Goal: Task Accomplishment & Management: Manage account settings

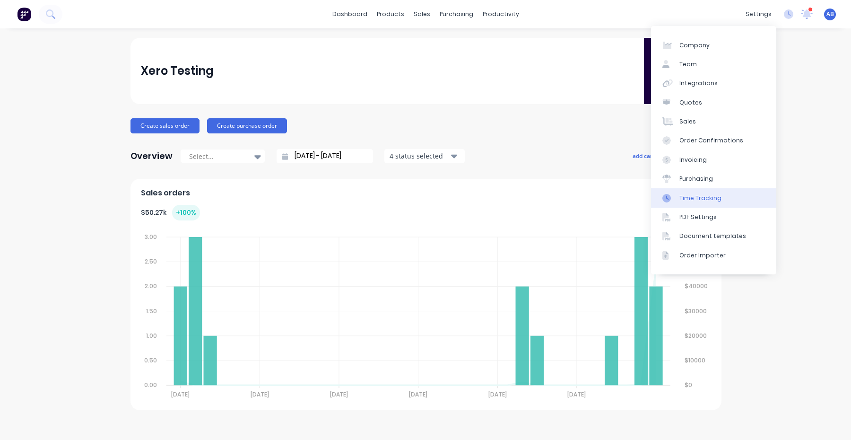
click at [706, 197] on div "Time Tracking" at bounding box center [700, 198] width 42 height 9
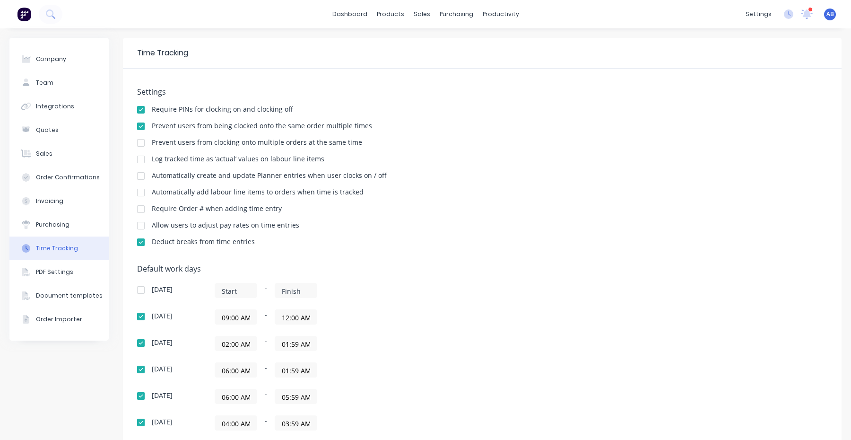
scroll to position [16, 0]
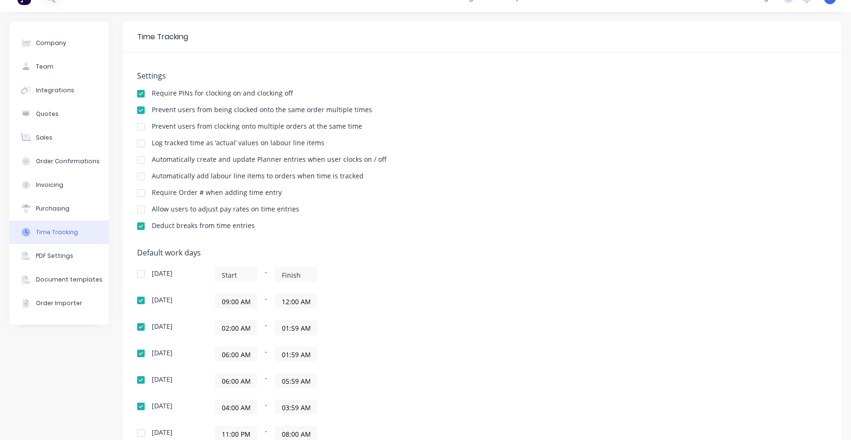
click at [138, 175] on div at bounding box center [140, 176] width 19 height 19
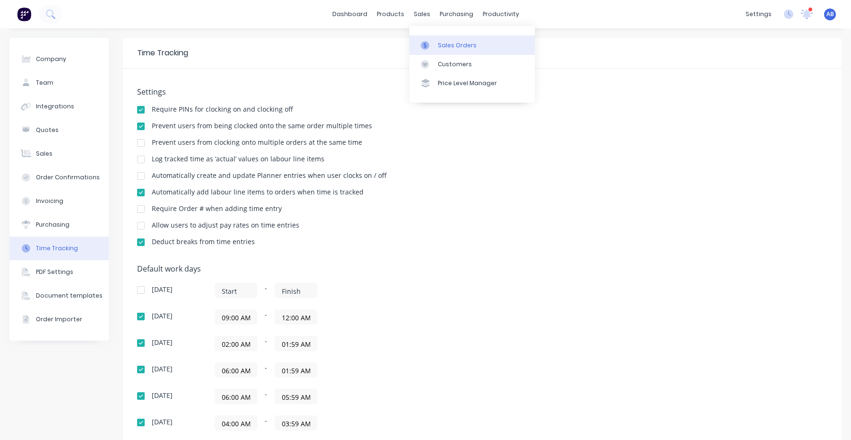
click at [444, 45] on div "Sales Orders" at bounding box center [457, 45] width 39 height 9
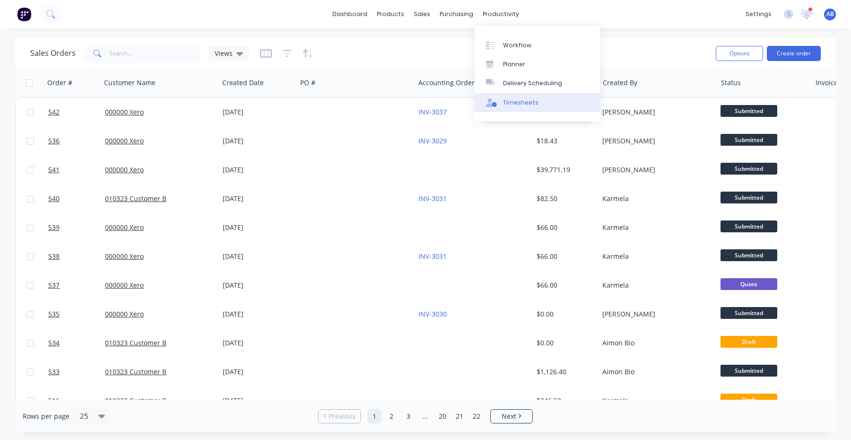
click at [505, 107] on link "Timesheets" at bounding box center [537, 102] width 125 height 19
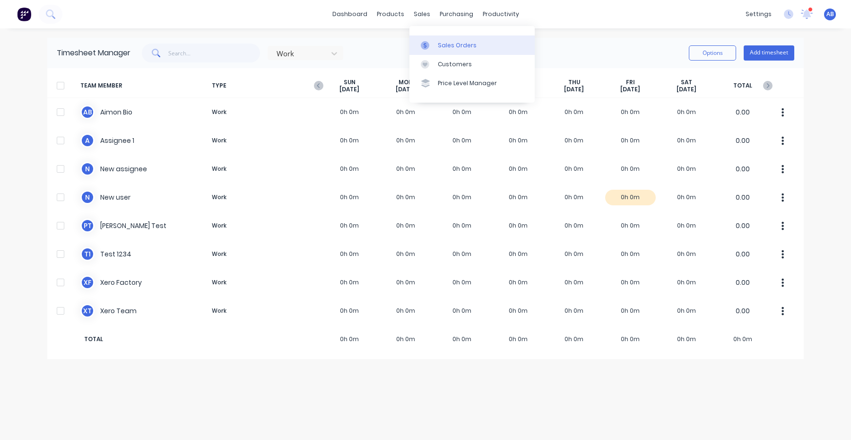
click at [442, 48] on div "Sales Orders" at bounding box center [457, 45] width 39 height 9
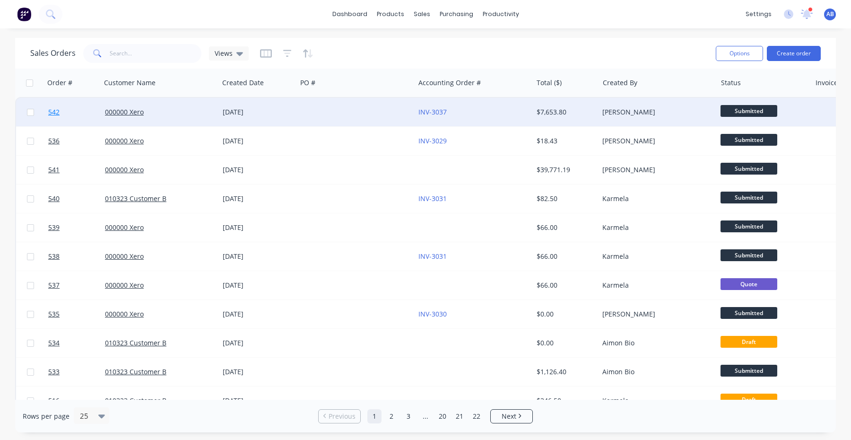
click at [54, 109] on span "542" at bounding box center [53, 111] width 11 height 9
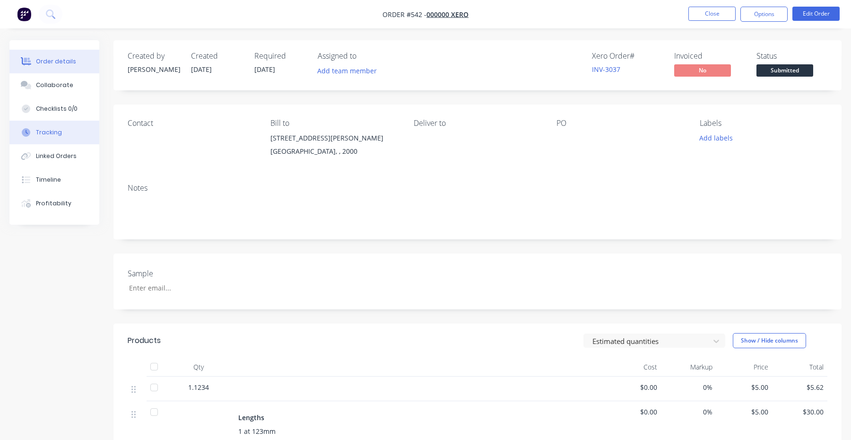
click at [57, 133] on div "Tracking" at bounding box center [49, 132] width 26 height 9
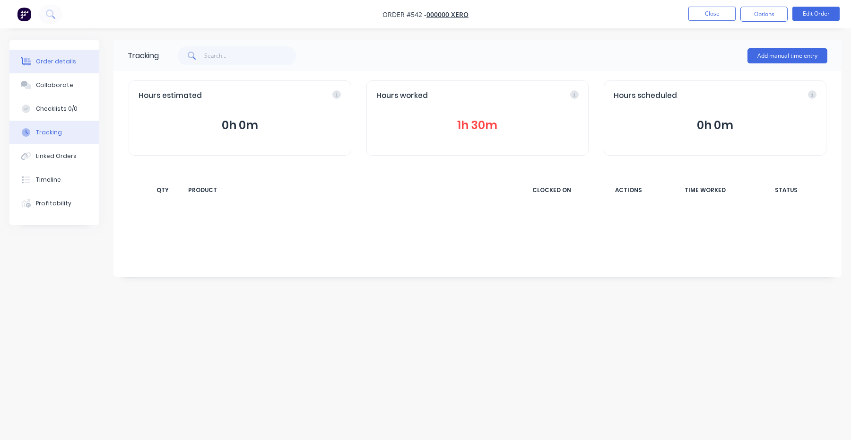
click at [61, 61] on div "Order details" at bounding box center [56, 61] width 40 height 9
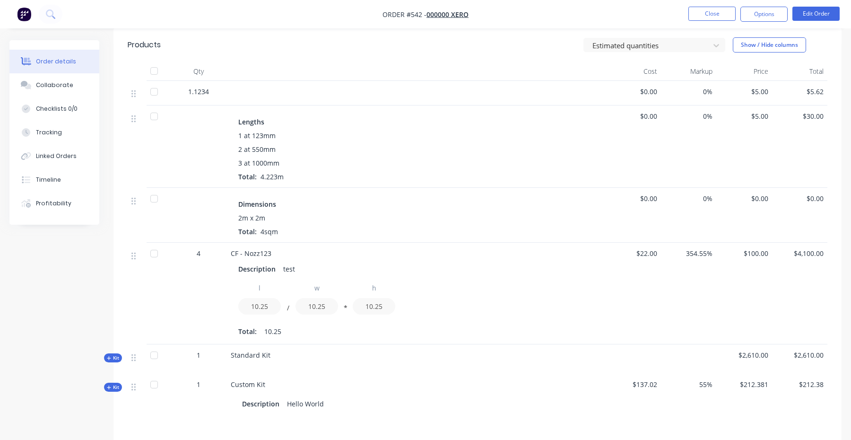
scroll to position [217, 0]
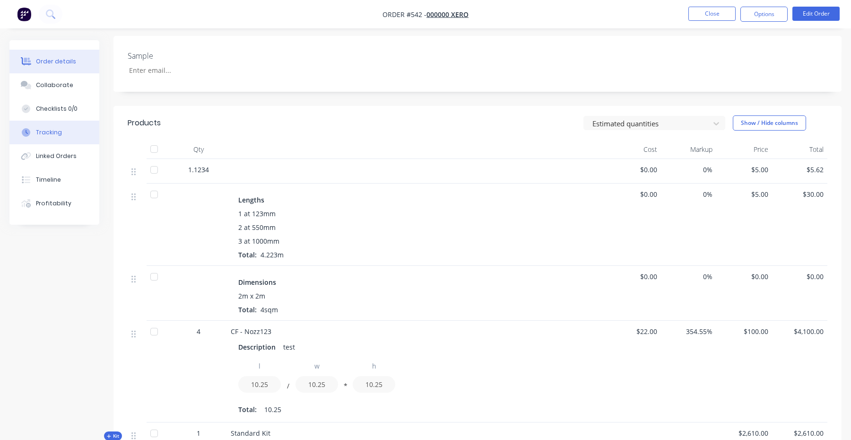
click at [57, 131] on div "Tracking" at bounding box center [49, 132] width 26 height 9
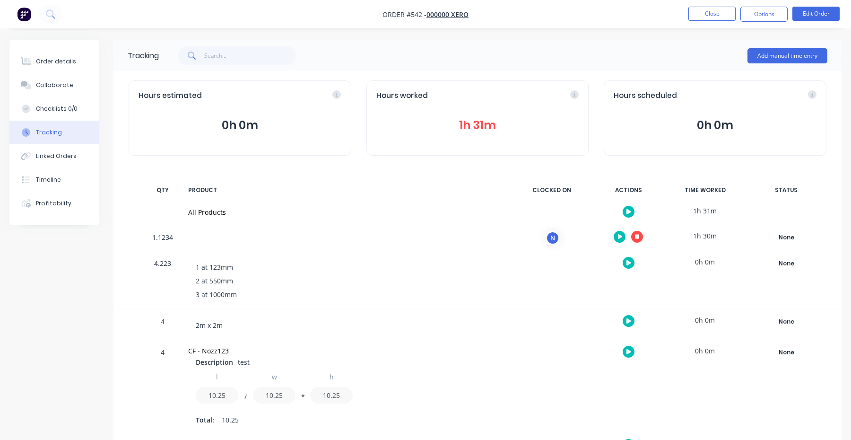
click at [632, 237] on button "button" at bounding box center [637, 237] width 12 height 12
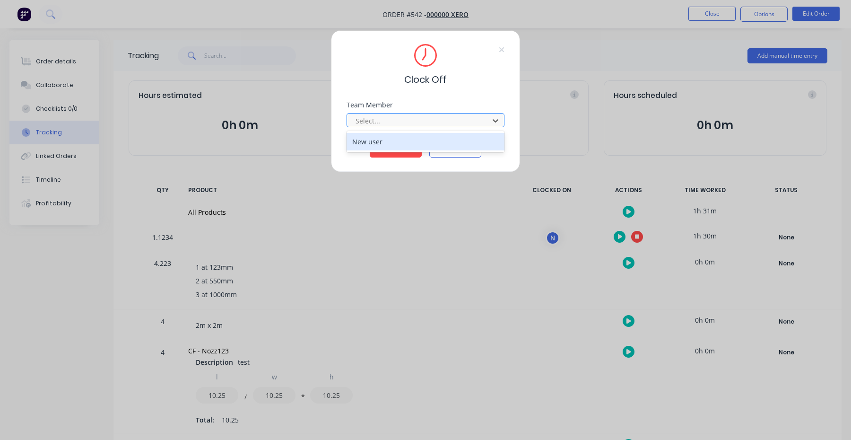
click at [412, 117] on div at bounding box center [420, 121] width 130 height 12
click at [401, 138] on div "New user" at bounding box center [425, 141] width 158 height 17
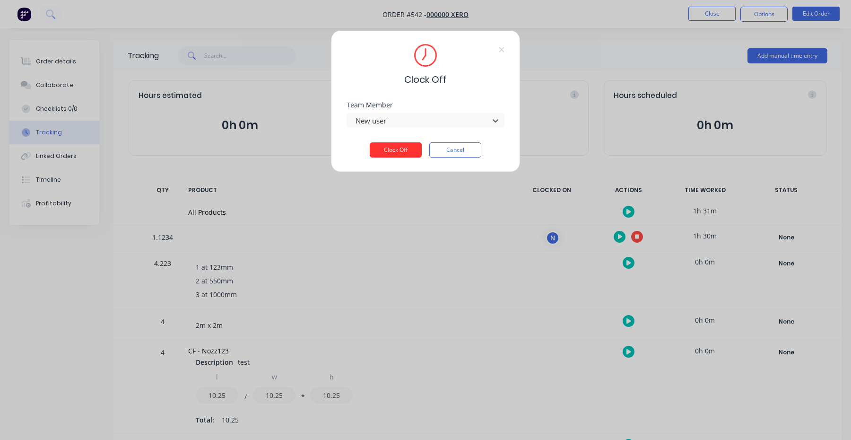
click at [400, 147] on button "Clock Off" at bounding box center [396, 149] width 52 height 15
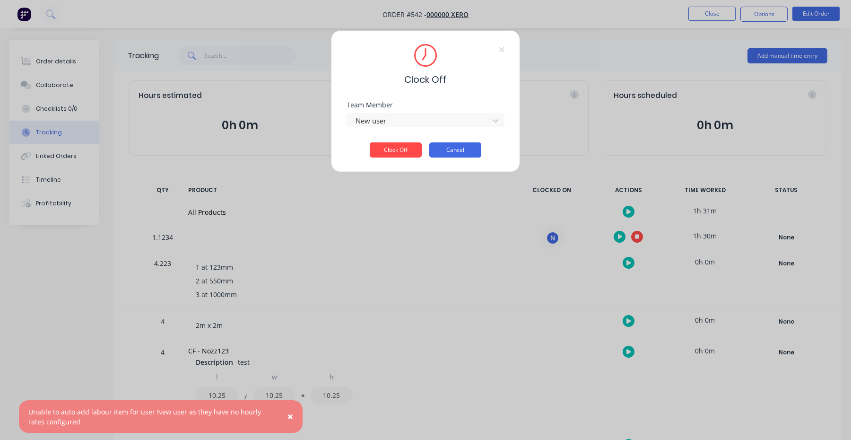
click at [467, 152] on button "Cancel" at bounding box center [455, 149] width 52 height 15
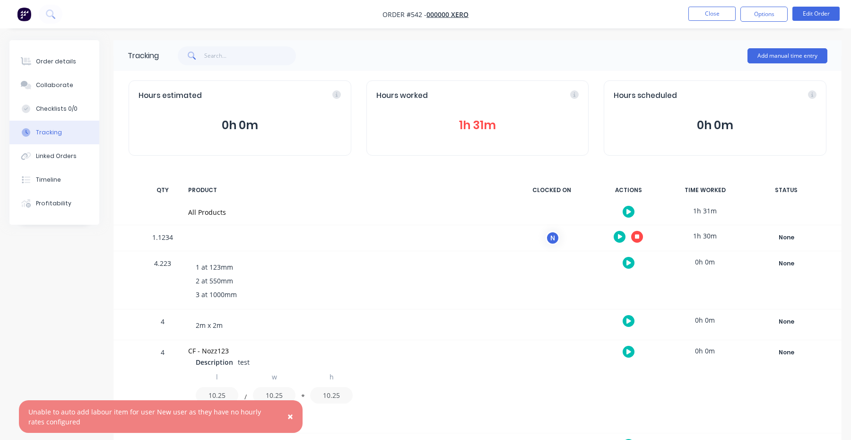
click at [627, 320] on icon "button" at bounding box center [628, 320] width 5 height 5
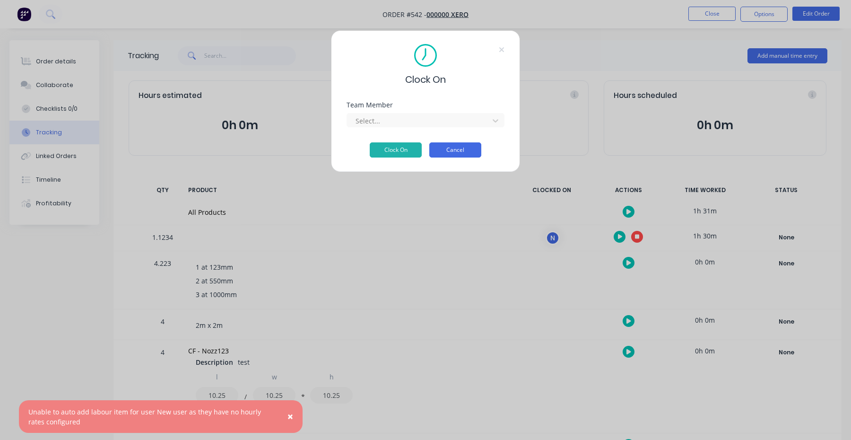
click at [467, 157] on button "Cancel" at bounding box center [455, 149] width 52 height 15
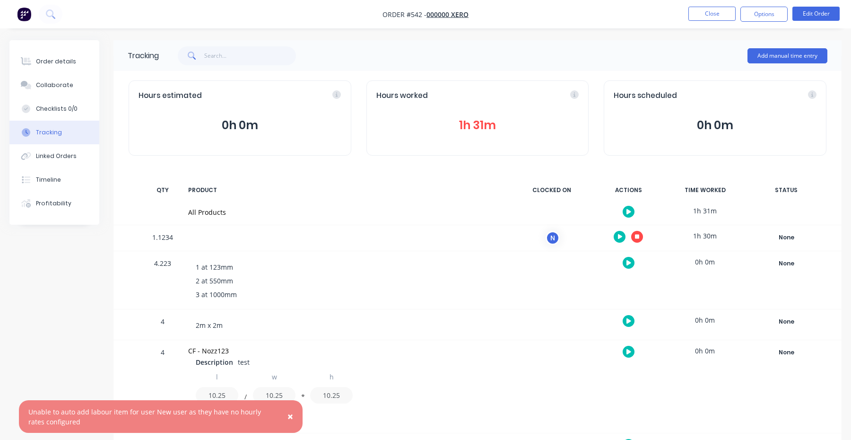
scroll to position [61, 0]
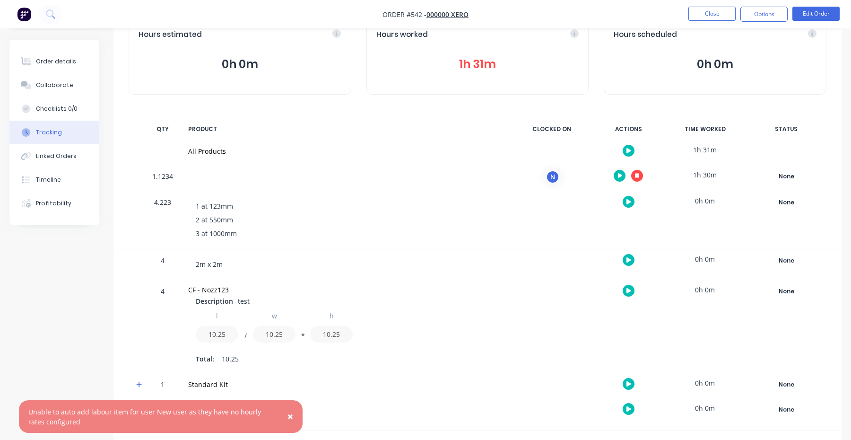
click at [627, 384] on icon "button" at bounding box center [628, 383] width 5 height 5
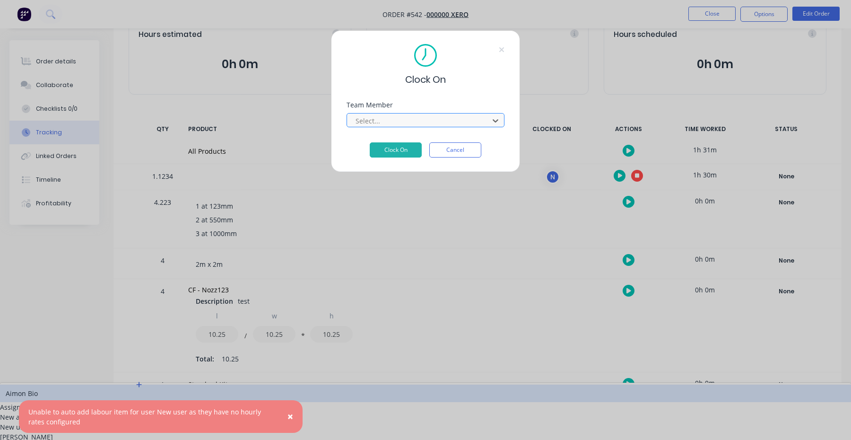
click at [409, 120] on div at bounding box center [420, 121] width 130 height 12
click at [408, 384] on div "Aimon Bio" at bounding box center [425, 392] width 851 height 17
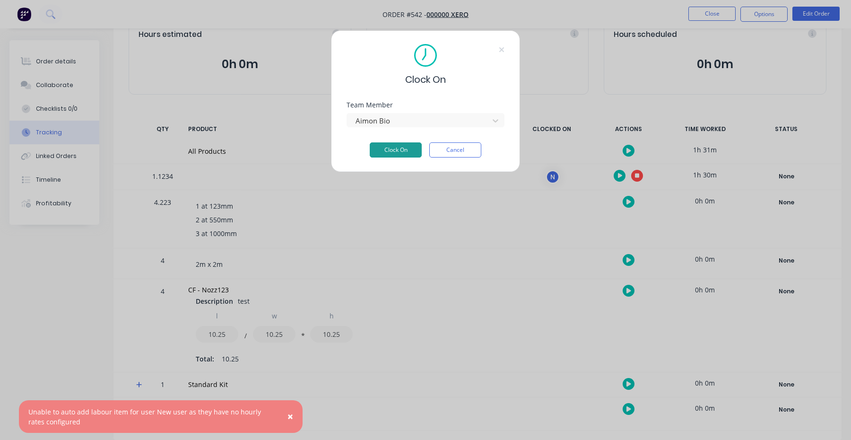
click at [406, 153] on button "Clock On" at bounding box center [396, 149] width 52 height 15
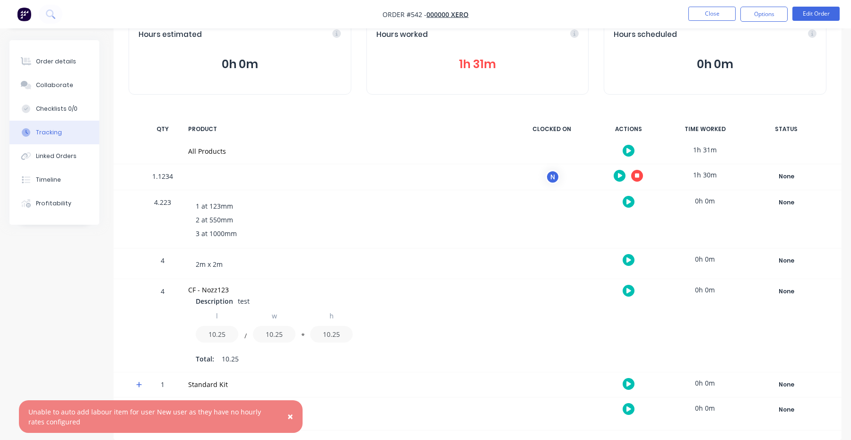
click at [138, 385] on icon at bounding box center [139, 384] width 6 height 7
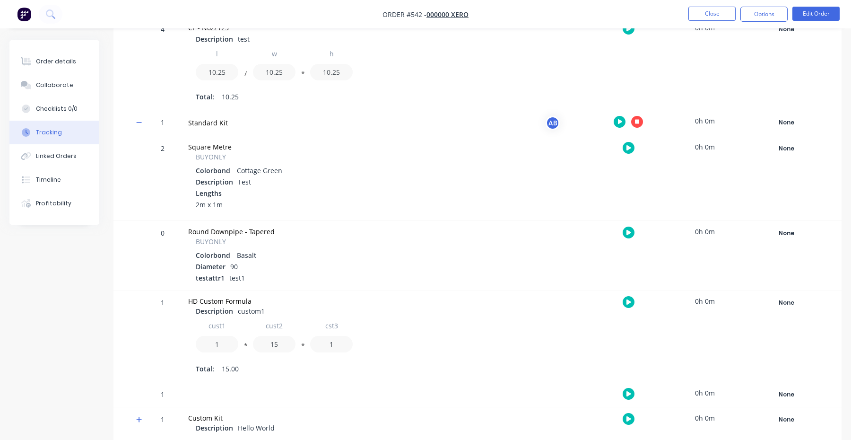
scroll to position [333, 0]
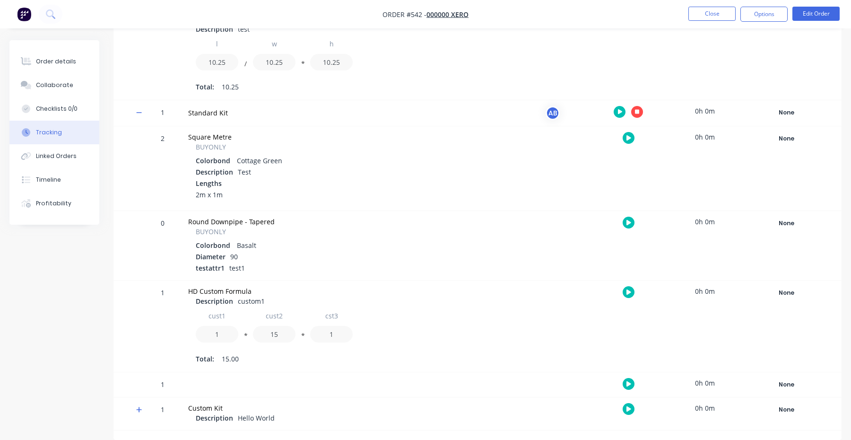
click at [139, 115] on icon at bounding box center [139, 112] width 6 height 7
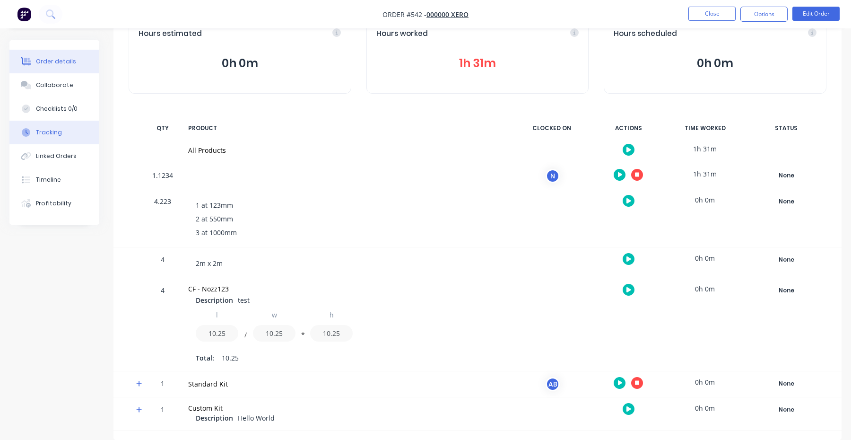
click at [48, 64] on div "Order details" at bounding box center [56, 61] width 40 height 9
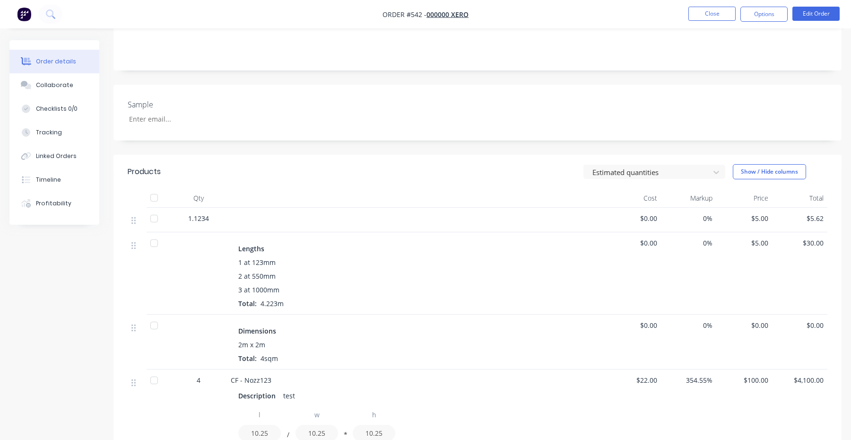
scroll to position [70, 0]
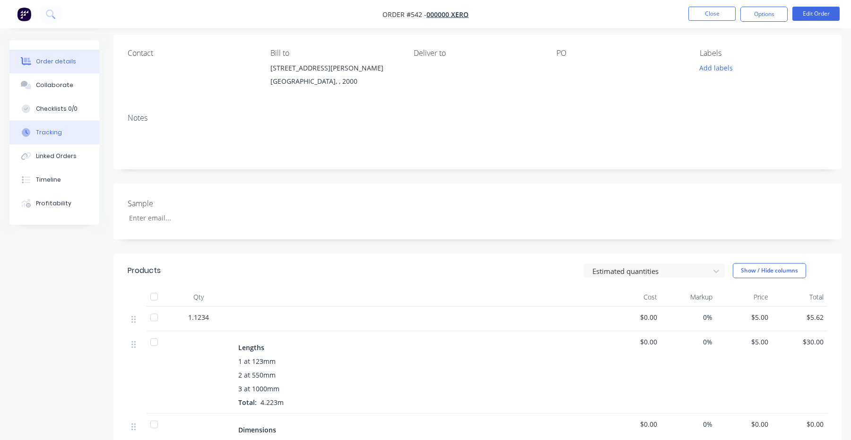
click at [64, 129] on button "Tracking" at bounding box center [54, 133] width 90 height 24
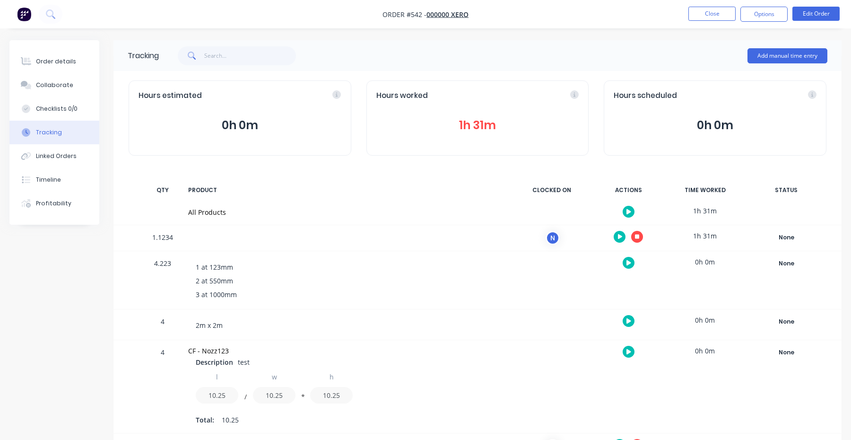
scroll to position [62, 0]
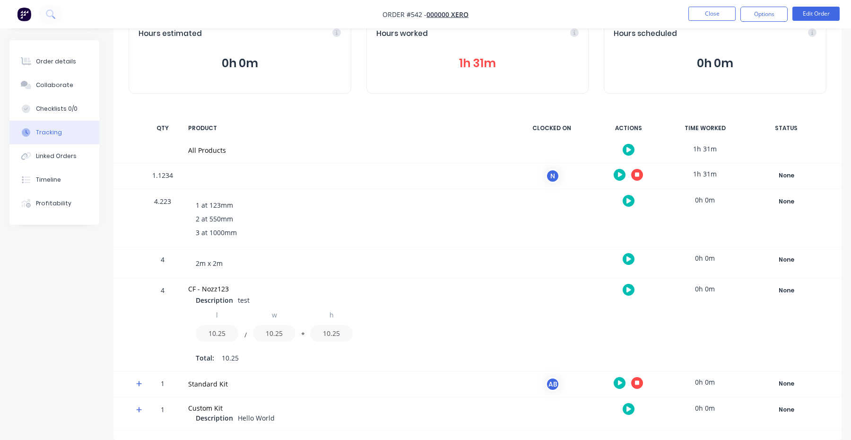
click at [639, 386] on button "button" at bounding box center [637, 383] width 12 height 12
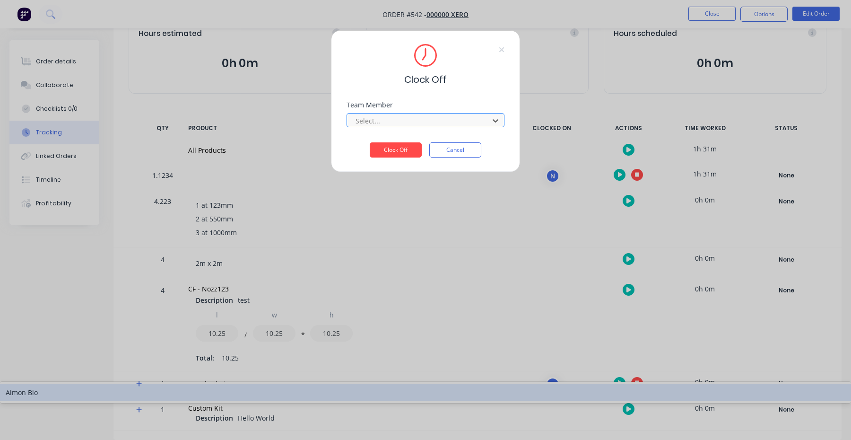
click at [470, 127] on div "Select..." at bounding box center [419, 120] width 135 height 14
click at [455, 383] on div "Aimon Bio" at bounding box center [425, 391] width 851 height 17
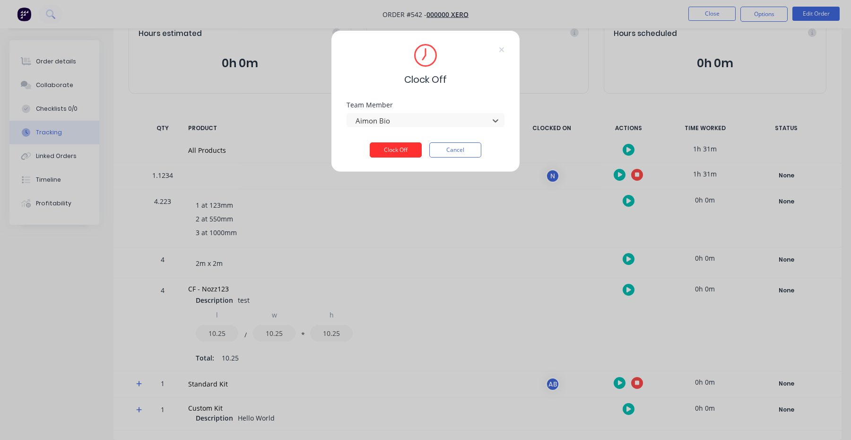
click at [405, 144] on button "Clock Off" at bounding box center [396, 149] width 52 height 15
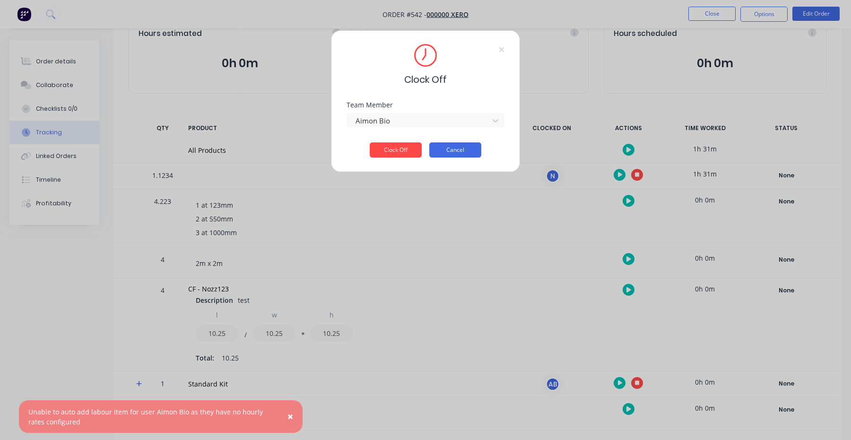
click at [459, 152] on button "Cancel" at bounding box center [455, 149] width 52 height 15
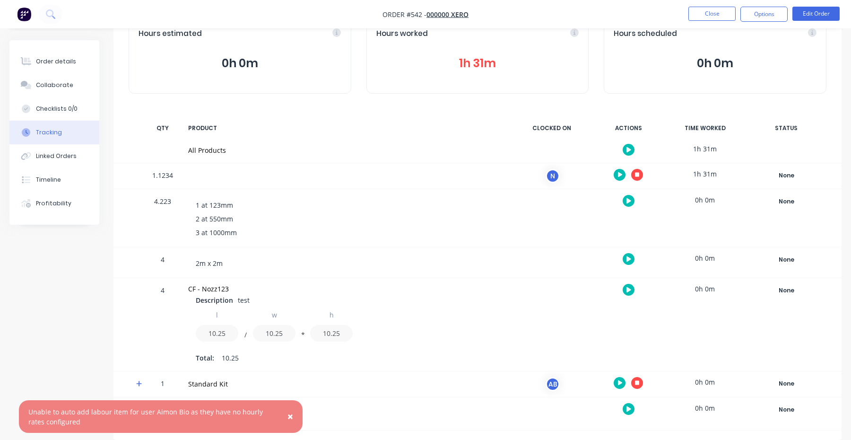
scroll to position [0, 0]
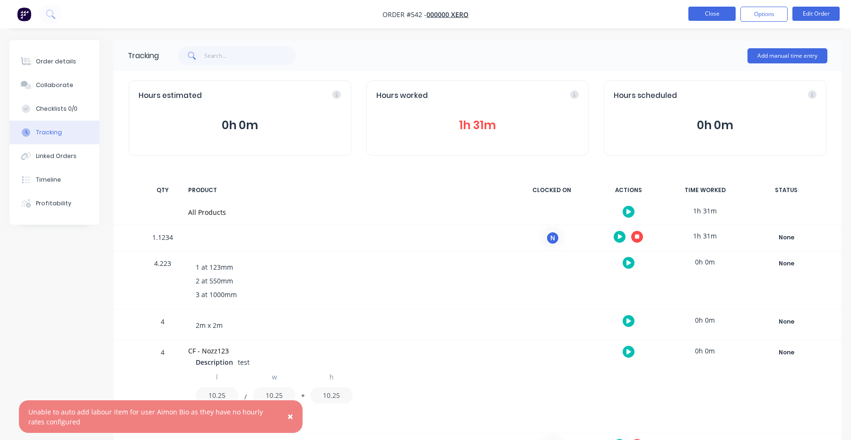
click at [721, 7] on button "Close" at bounding box center [711, 14] width 47 height 14
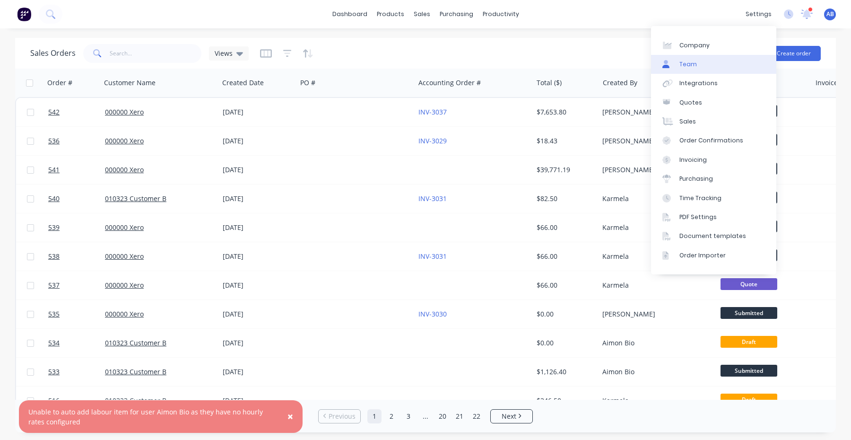
click at [717, 60] on link "Team" at bounding box center [713, 64] width 125 height 19
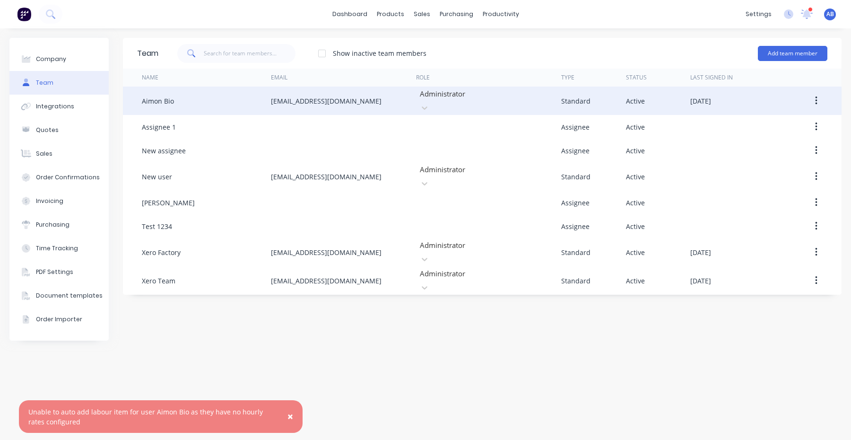
click at [816, 92] on button "button" at bounding box center [816, 100] width 22 height 17
click at [798, 123] on div "Edit" at bounding box center [782, 126] width 73 height 14
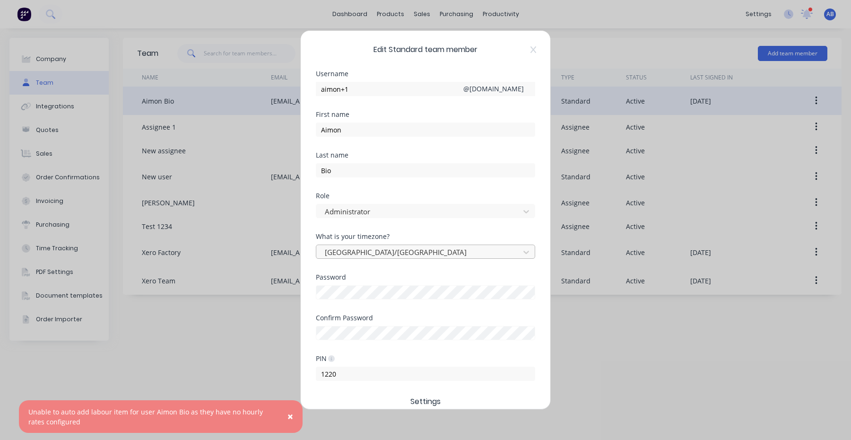
scroll to position [197, 0]
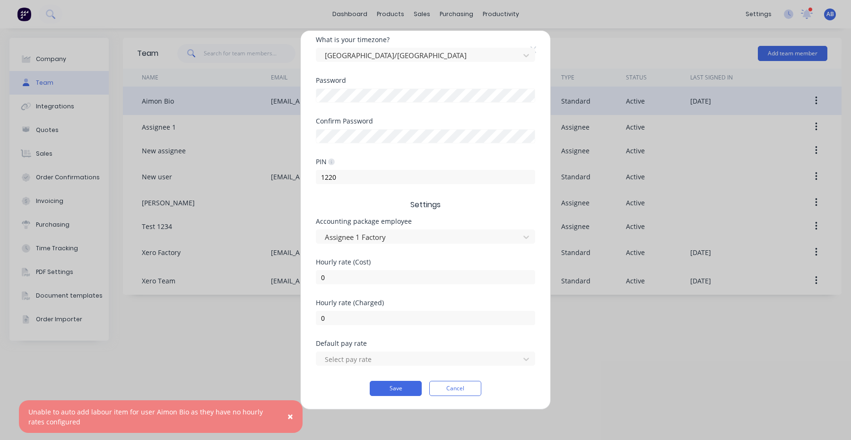
click at [340, 287] on div "Hourly rate (Cost) 0" at bounding box center [425, 279] width 219 height 41
click at [340, 283] on input "0" at bounding box center [425, 277] width 219 height 14
type input "100"
click at [345, 314] on input "0" at bounding box center [425, 318] width 219 height 14
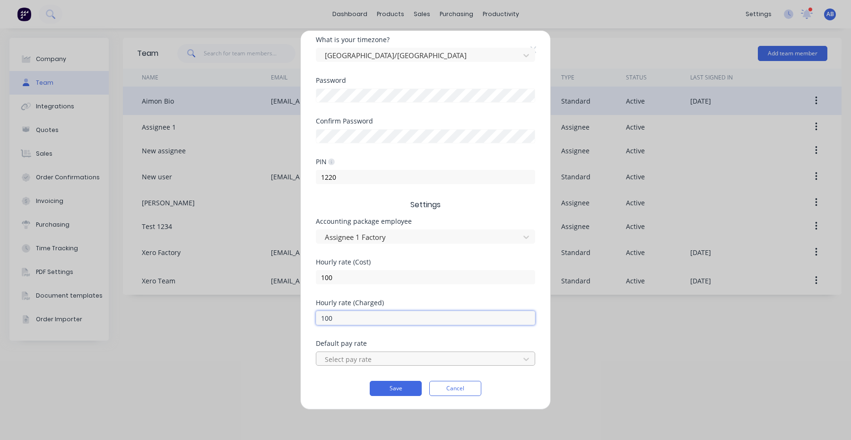
type input "100"
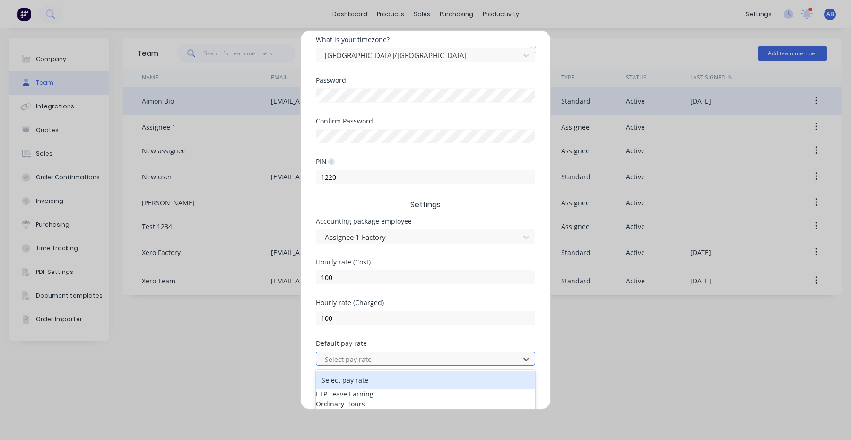
click at [395, 354] on div at bounding box center [419, 359] width 191 height 12
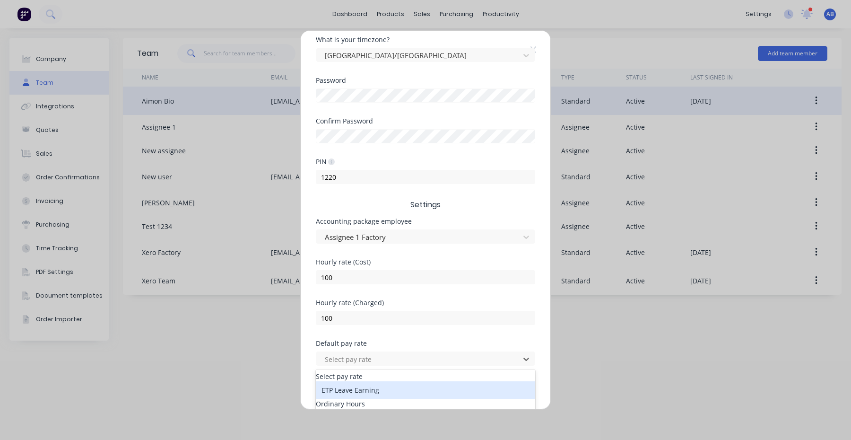
click at [392, 394] on div "ETP Leave Earning" at bounding box center [425, 389] width 219 height 17
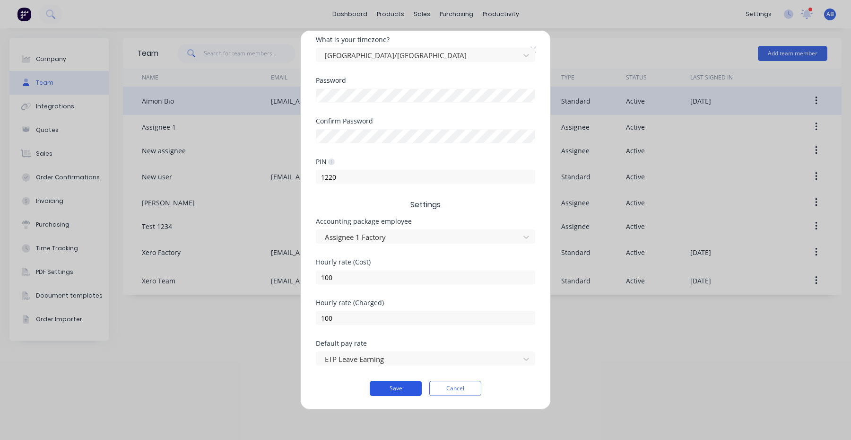
click at [394, 388] on button "Save" at bounding box center [396, 388] width 52 height 15
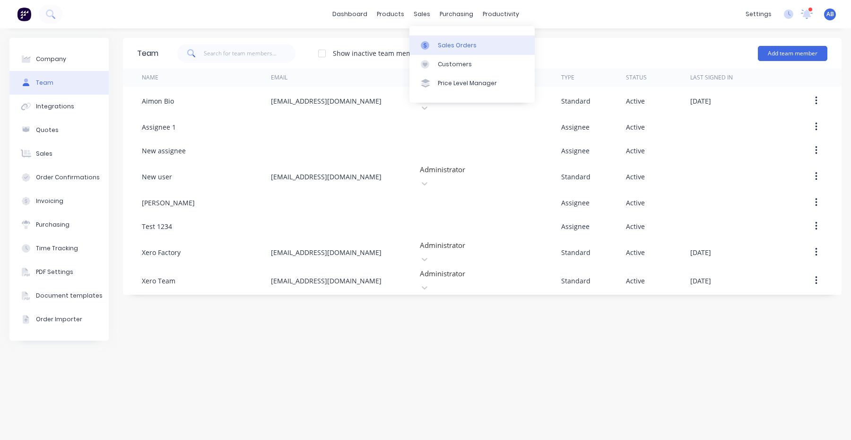
click at [437, 41] on link "Sales Orders" at bounding box center [471, 44] width 125 height 19
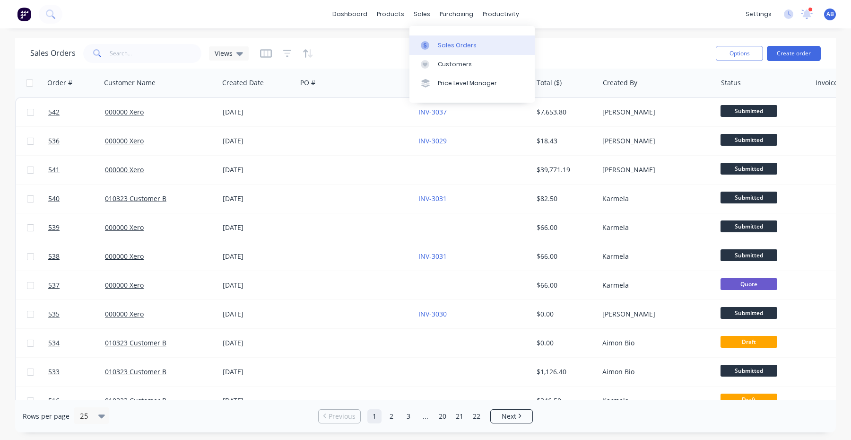
click at [436, 42] on link "Sales Orders" at bounding box center [471, 44] width 125 height 19
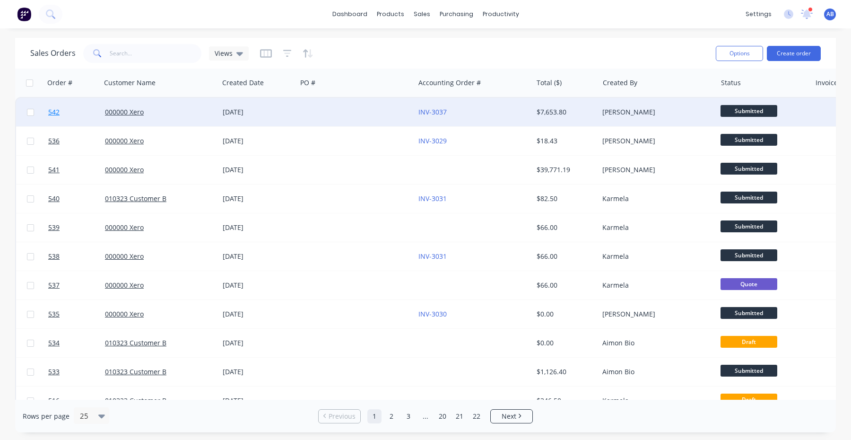
click at [54, 112] on span "542" at bounding box center [53, 111] width 11 height 9
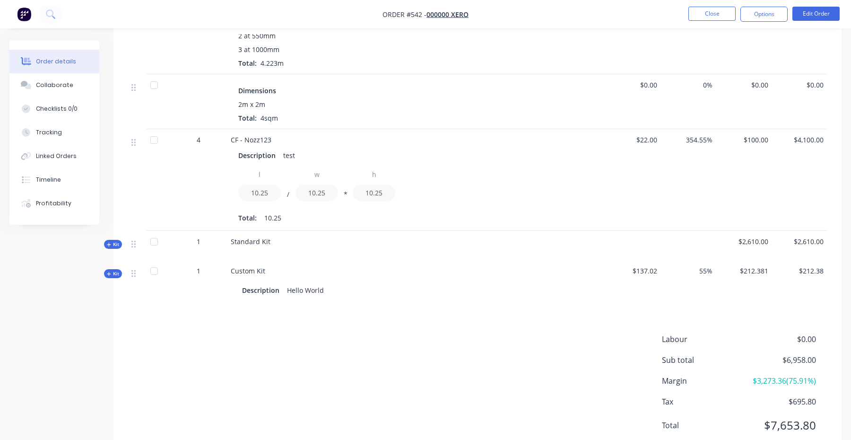
scroll to position [428, 0]
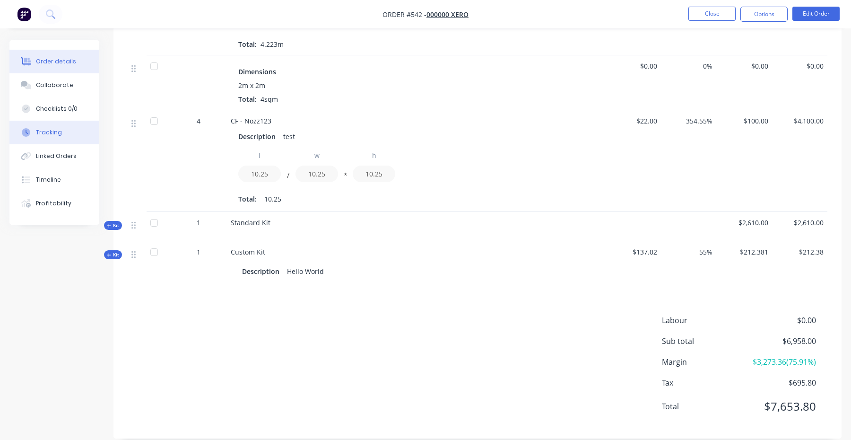
click at [55, 132] on div "Tracking" at bounding box center [49, 132] width 26 height 9
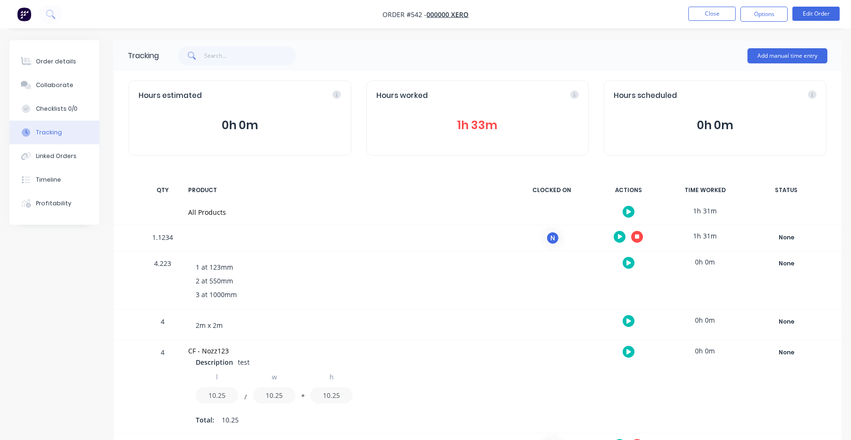
scroll to position [62, 0]
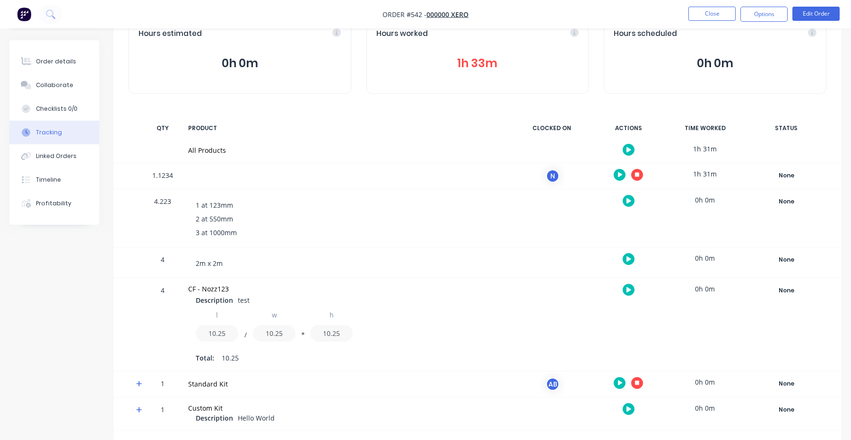
click at [640, 383] on button "button" at bounding box center [637, 383] width 12 height 12
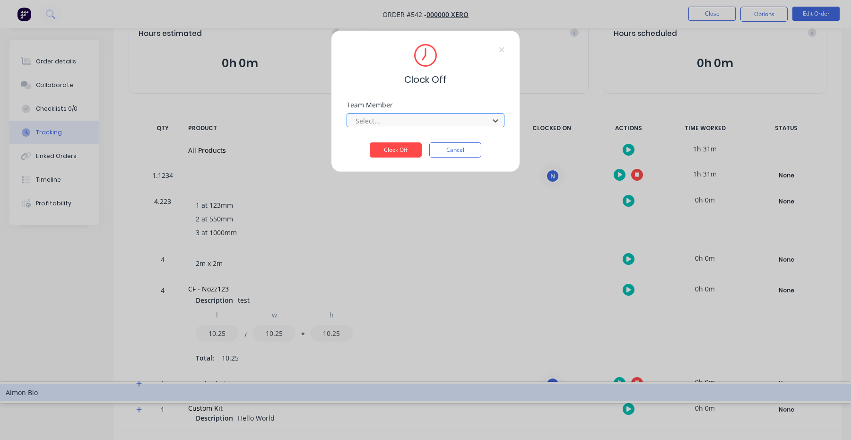
click at [443, 121] on div at bounding box center [420, 121] width 130 height 12
click at [435, 383] on div "Aimon Bio" at bounding box center [425, 391] width 851 height 17
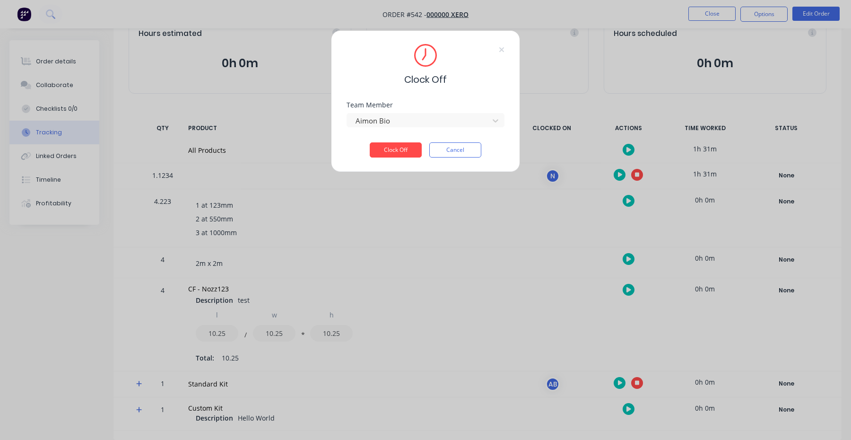
click at [405, 141] on div "Team Member Aimon Bio" at bounding box center [425, 122] width 158 height 41
click at [405, 142] on div "Team Member Aimon Bio" at bounding box center [425, 122] width 158 height 41
click at [405, 147] on button "Clock Off" at bounding box center [396, 149] width 52 height 15
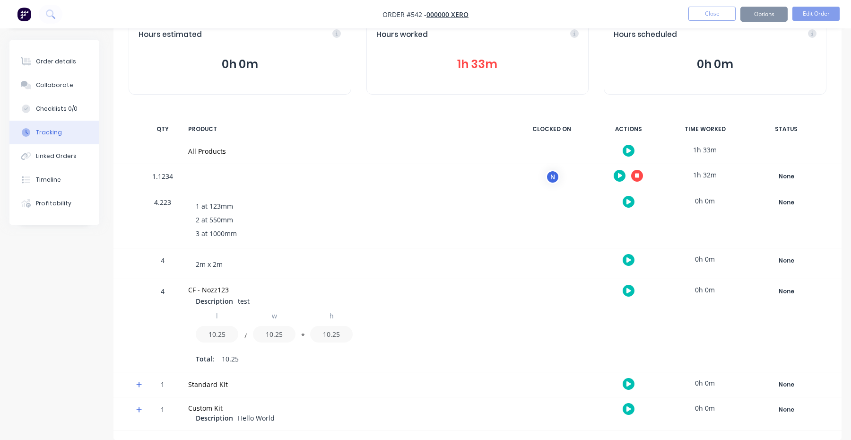
scroll to position [61, 0]
click at [68, 67] on button "Order details" at bounding box center [54, 62] width 90 height 24
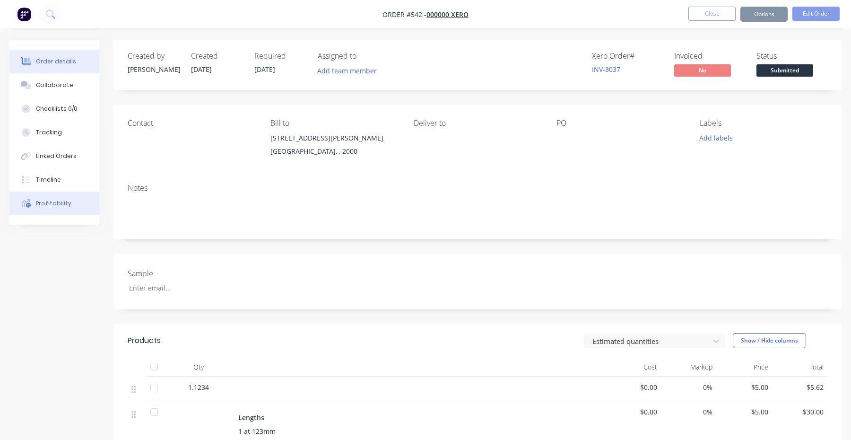
click at [66, 207] on div "Profitability" at bounding box center [53, 203] width 35 height 9
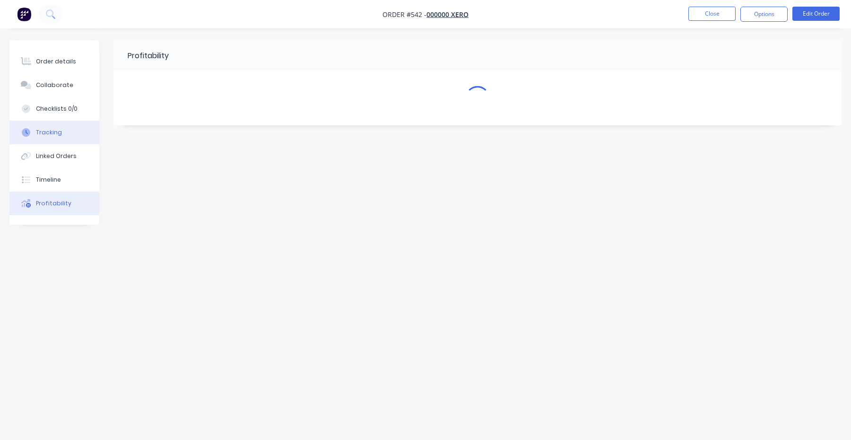
click at [61, 135] on button "Tracking" at bounding box center [54, 133] width 90 height 24
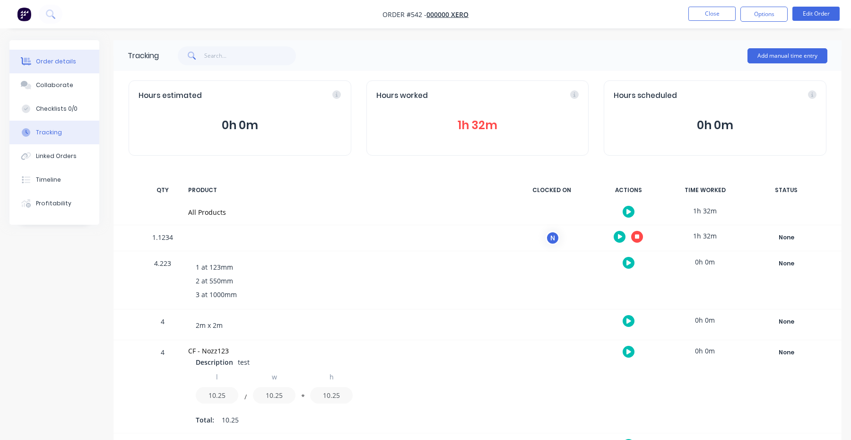
click at [66, 64] on div "Order details" at bounding box center [56, 61] width 40 height 9
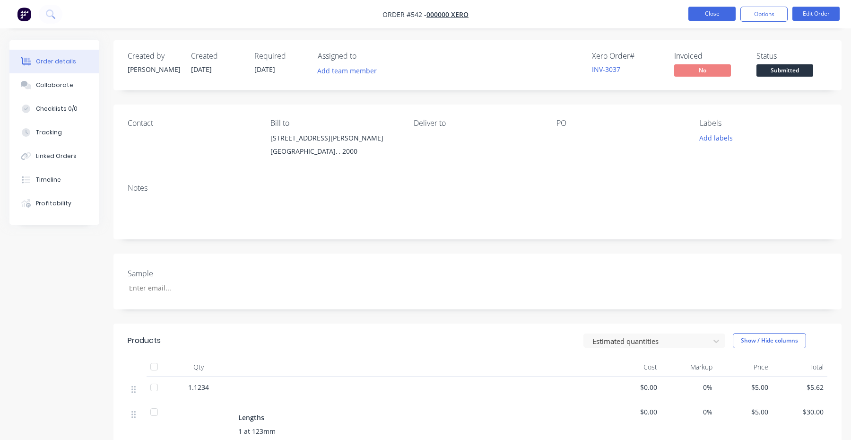
click at [701, 9] on button "Close" at bounding box center [711, 14] width 47 height 14
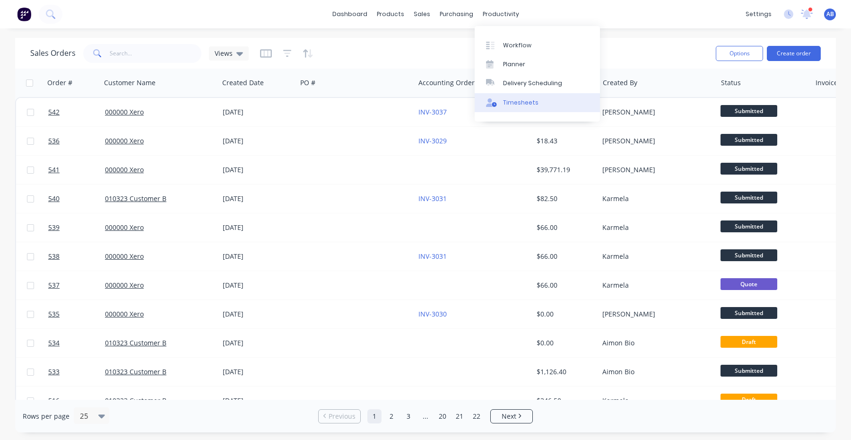
click at [508, 104] on div "Timesheets" at bounding box center [520, 102] width 35 height 9
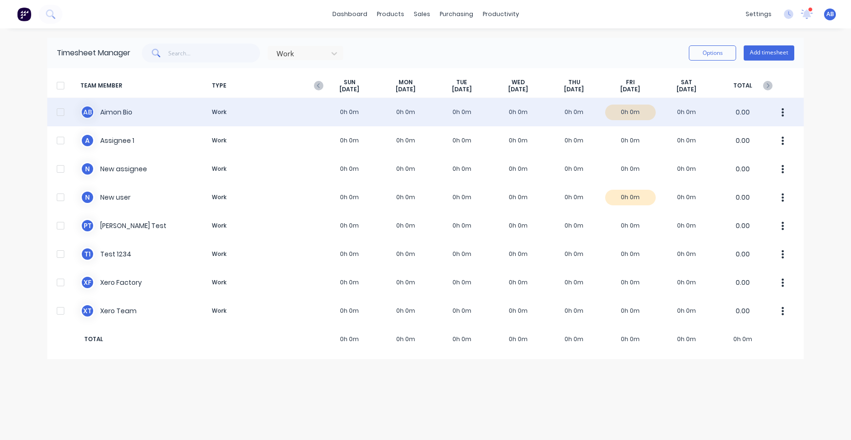
click at [786, 111] on button "button" at bounding box center [783, 112] width 20 height 19
click at [692, 111] on div "A B Aimon Bio Work 0h 0m 0h 0m 0h 0m 0h 0m 0h 0m 0h 0m 0h 0m 0.00" at bounding box center [425, 112] width 756 height 28
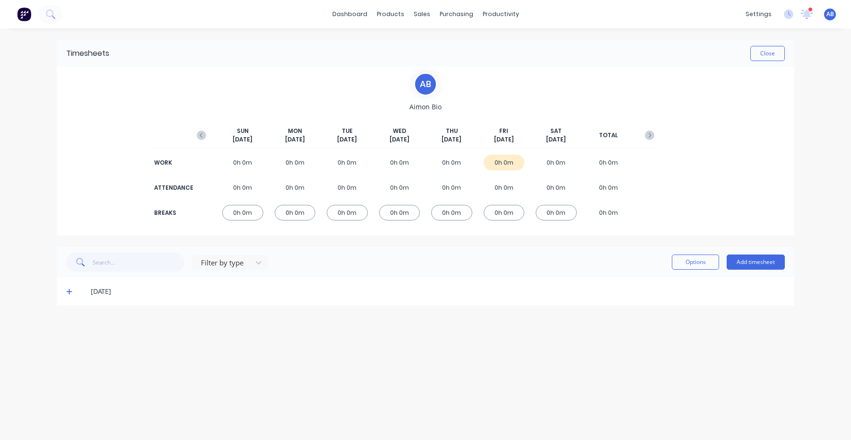
click at [69, 292] on icon at bounding box center [69, 292] width 6 height 6
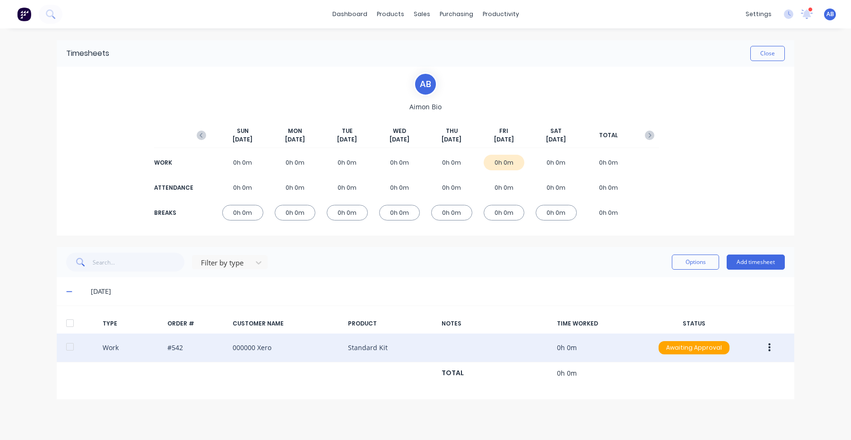
click at [770, 346] on icon "button" at bounding box center [769, 347] width 2 height 10
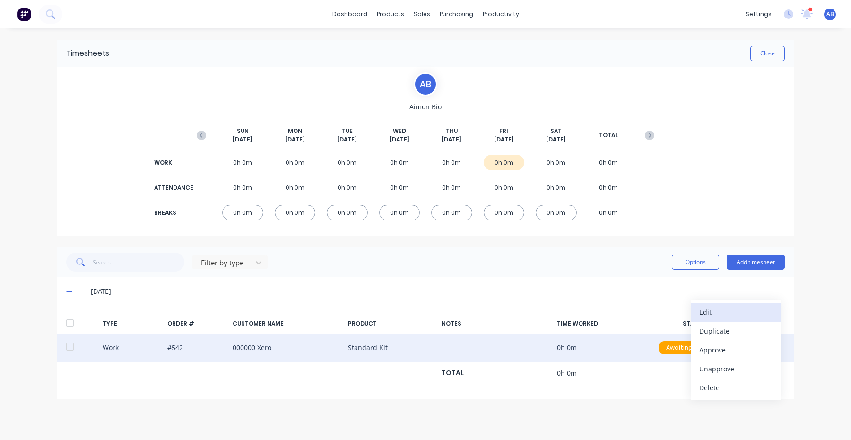
click at [750, 314] on div "Edit" at bounding box center [735, 312] width 73 height 14
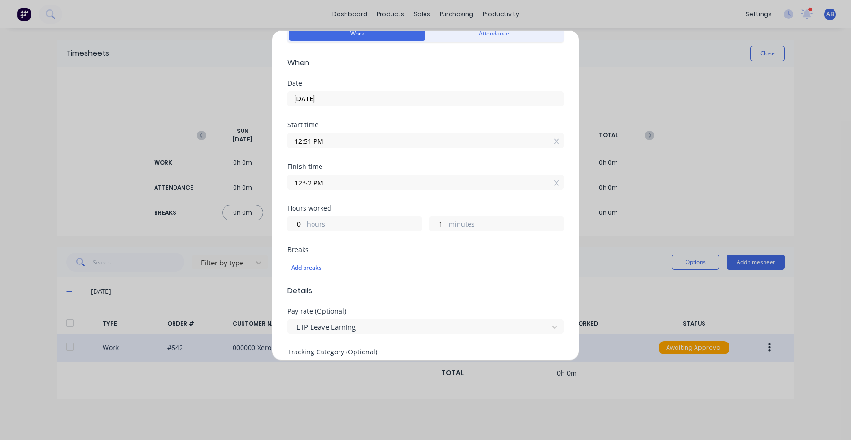
scroll to position [58, 0]
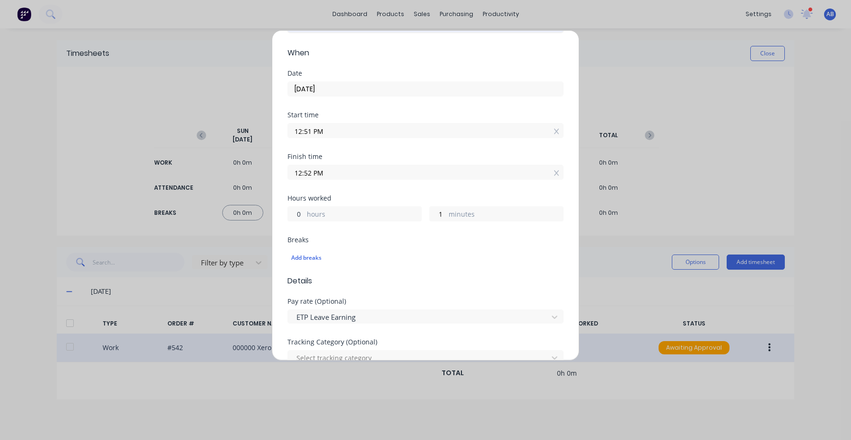
click at [299, 213] on input "0" at bounding box center [296, 214] width 17 height 14
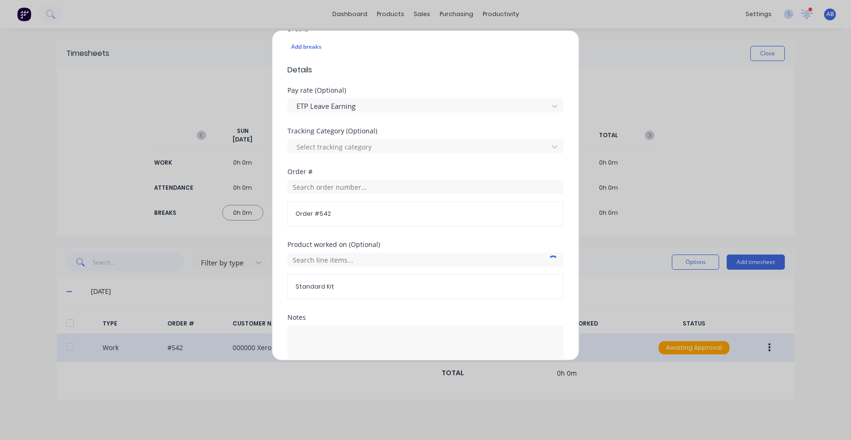
scroll to position [328, 0]
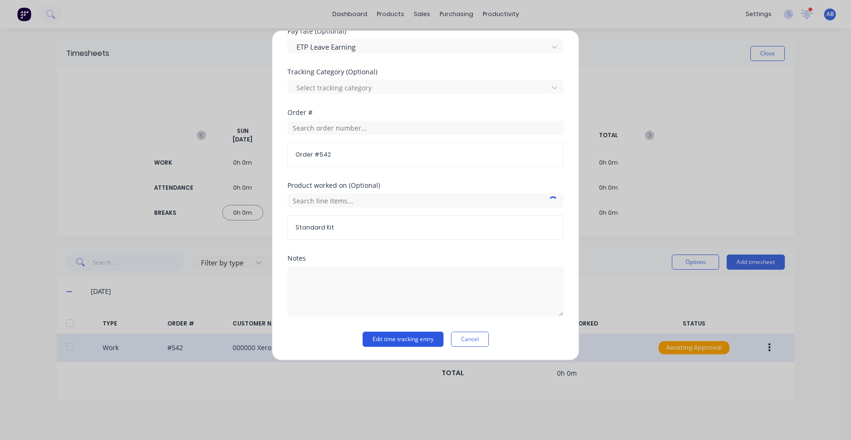
type input "3"
type input "03:52 PM"
click at [403, 339] on button "Edit time tracking entry" at bounding box center [403, 338] width 81 height 15
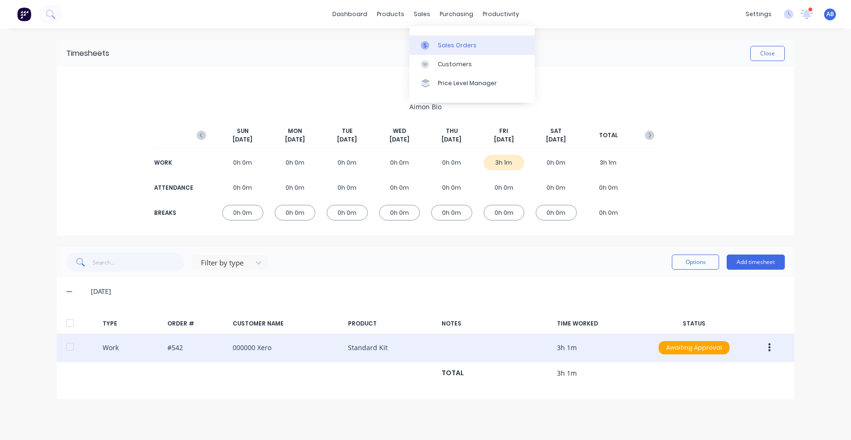
click at [431, 41] on div at bounding box center [428, 45] width 14 height 9
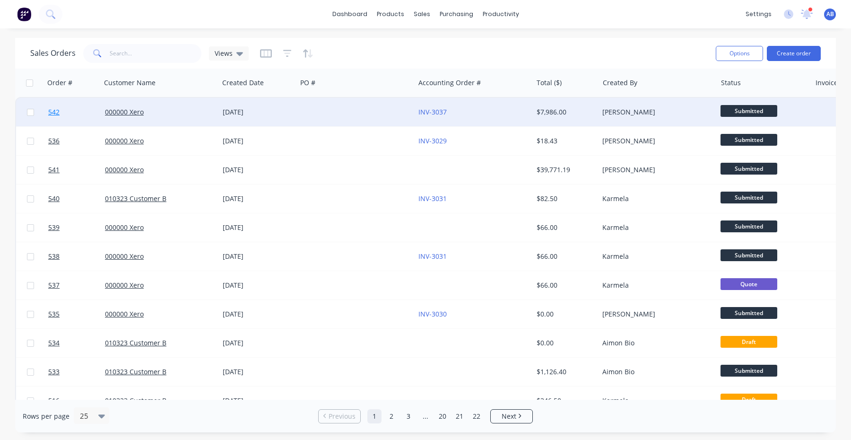
click at [53, 113] on span "542" at bounding box center [53, 111] width 11 height 9
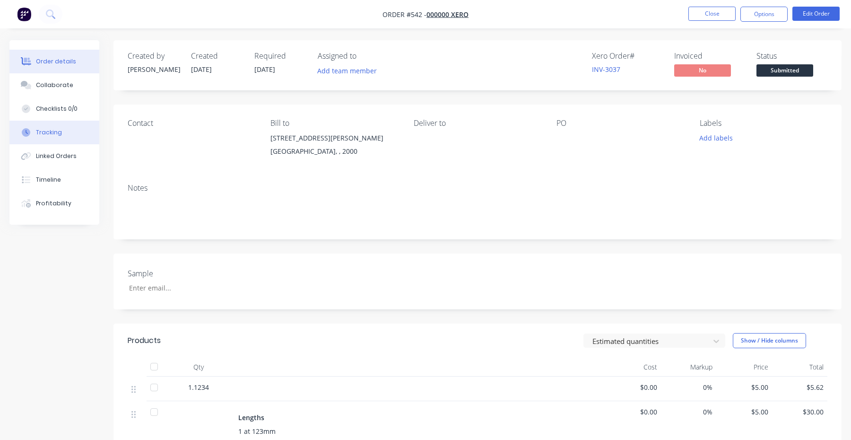
click at [64, 127] on button "Tracking" at bounding box center [54, 133] width 90 height 24
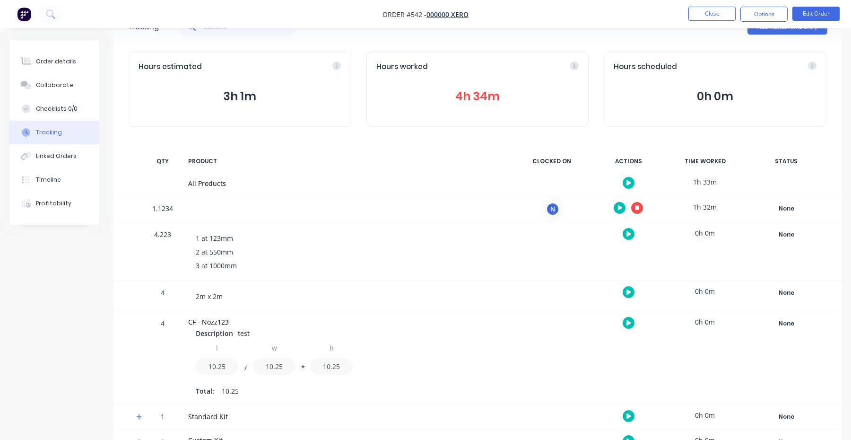
scroll to position [86, 0]
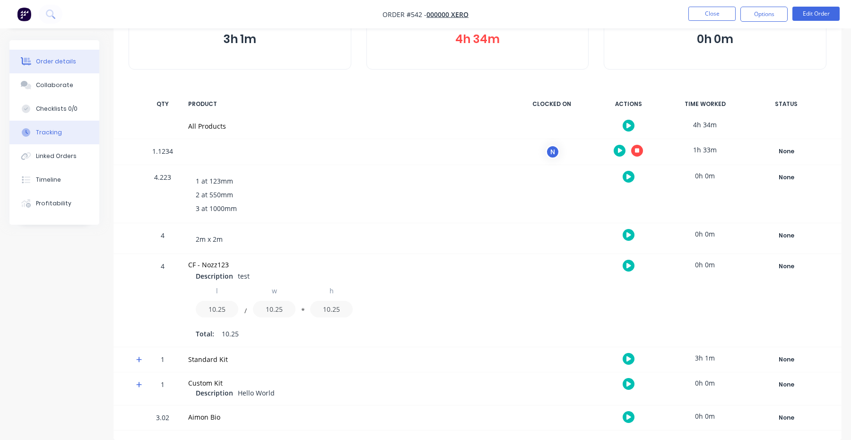
click at [54, 65] on div "Order details" at bounding box center [56, 61] width 40 height 9
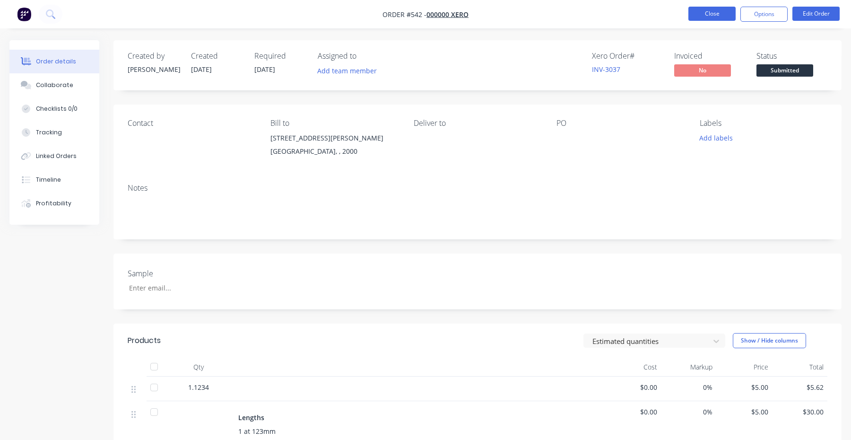
click at [705, 9] on button "Close" at bounding box center [711, 14] width 47 height 14
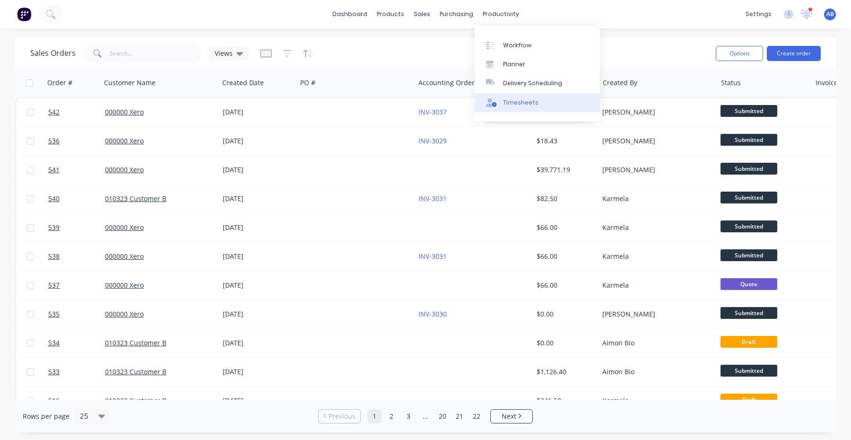
click at [522, 103] on div "Timesheets" at bounding box center [520, 102] width 35 height 9
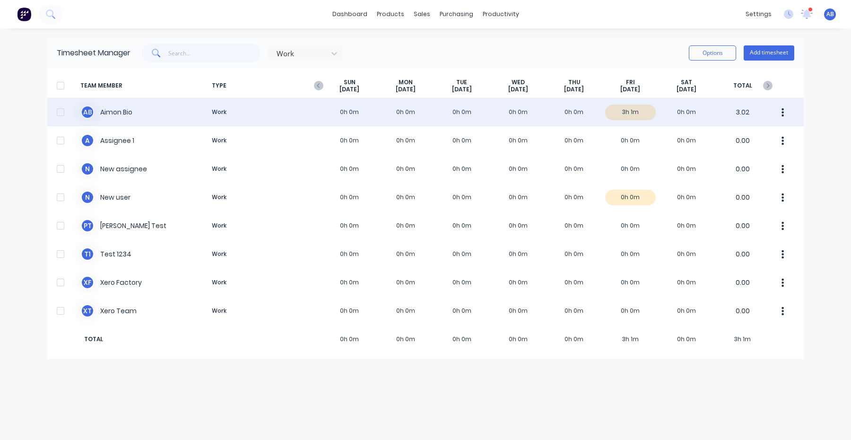
click at [519, 110] on div "A B Aimon Bio Work 0h 0m 0h 0m 0h 0m 0h 0m 0h 0m 3h 1m 0h 0m 3.02" at bounding box center [425, 112] width 756 height 28
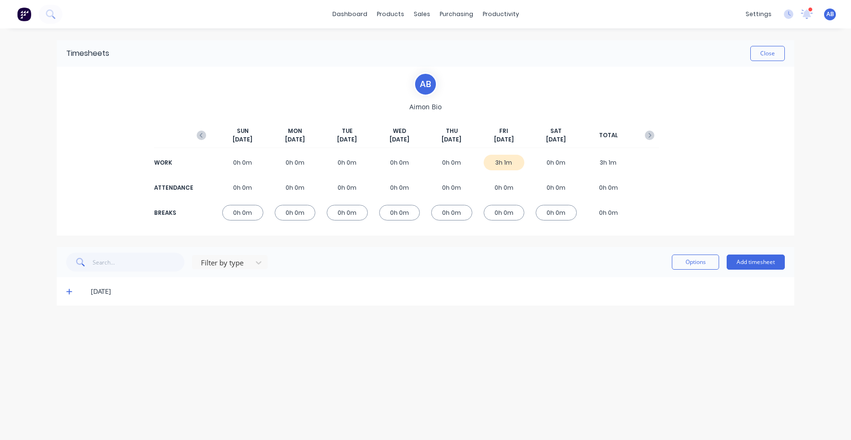
click at [66, 294] on icon at bounding box center [69, 291] width 6 height 7
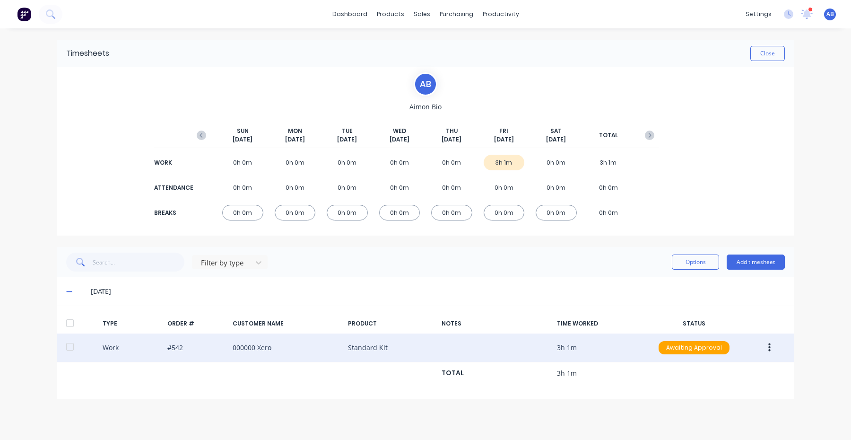
click at [778, 346] on button "button" at bounding box center [769, 347] width 22 height 17
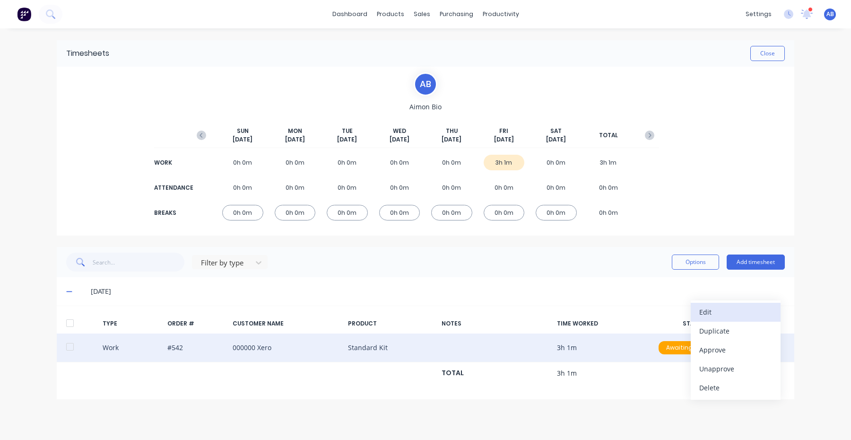
click at [755, 312] on div "Edit" at bounding box center [735, 312] width 73 height 14
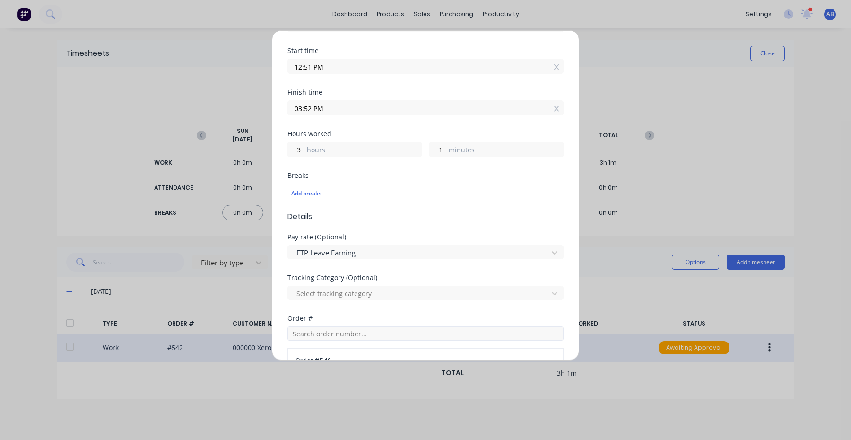
scroll to position [328, 0]
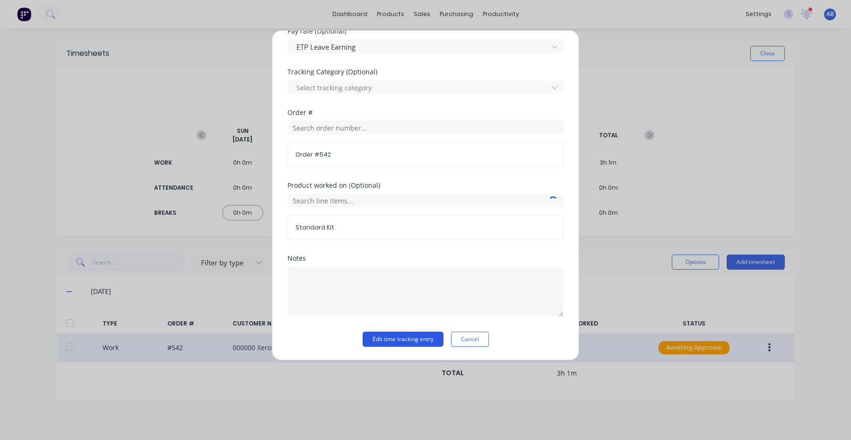
click at [409, 340] on button "Edit time tracking entry" at bounding box center [403, 338] width 81 height 15
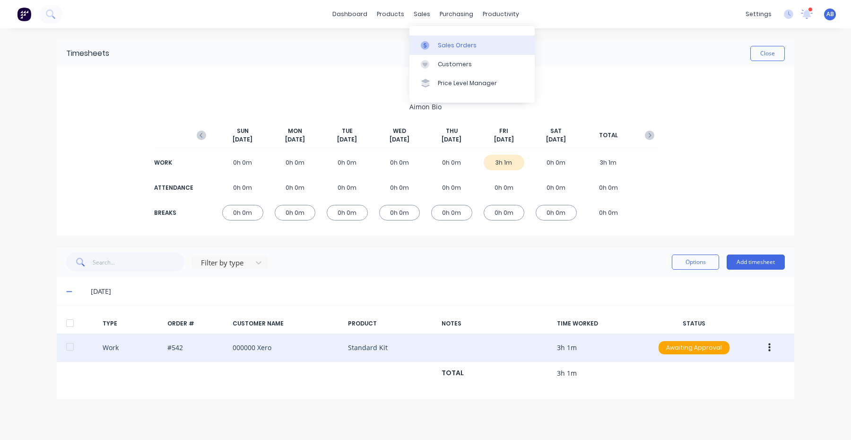
click at [434, 39] on link "Sales Orders" at bounding box center [471, 44] width 125 height 19
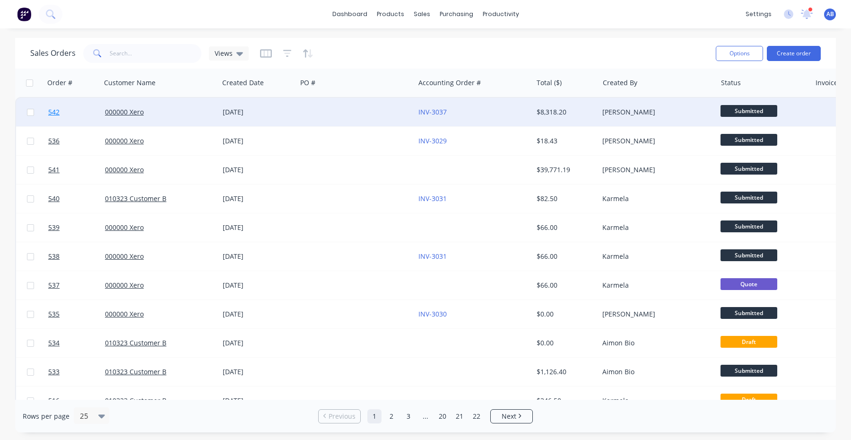
click at [55, 111] on span "542" at bounding box center [53, 111] width 11 height 9
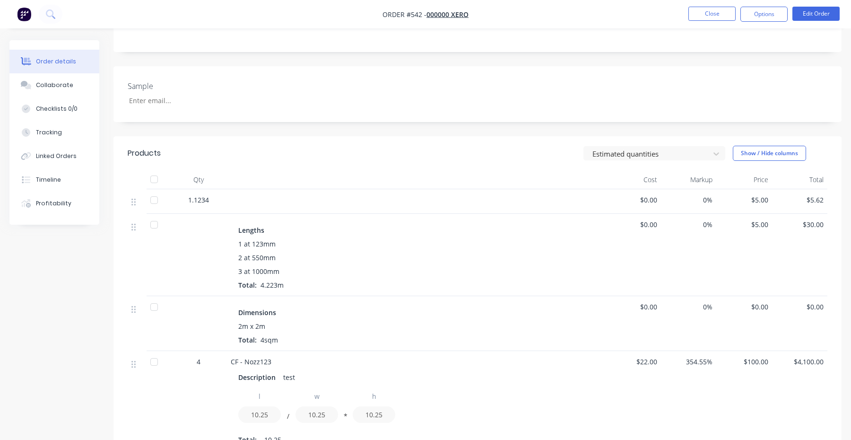
scroll to position [465, 0]
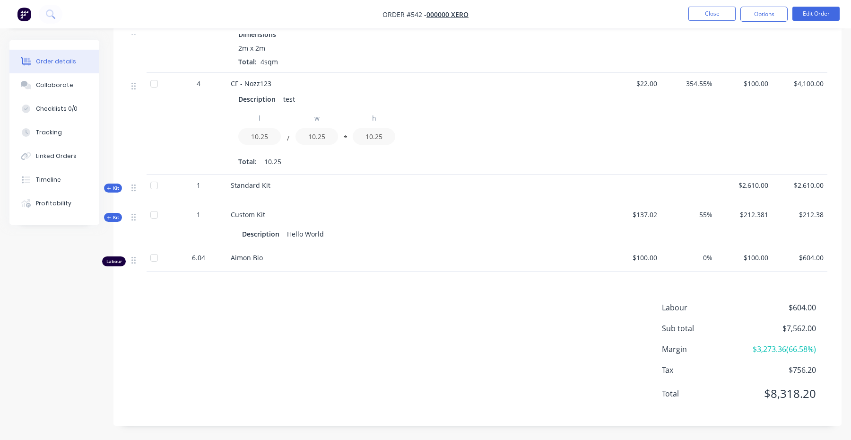
click at [22, 14] on img "button" at bounding box center [24, 14] width 14 height 14
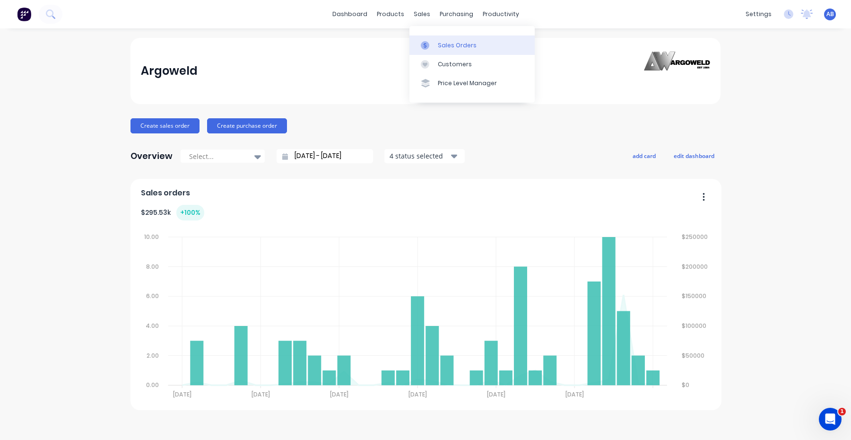
click at [441, 43] on div "Sales Orders" at bounding box center [457, 45] width 39 height 9
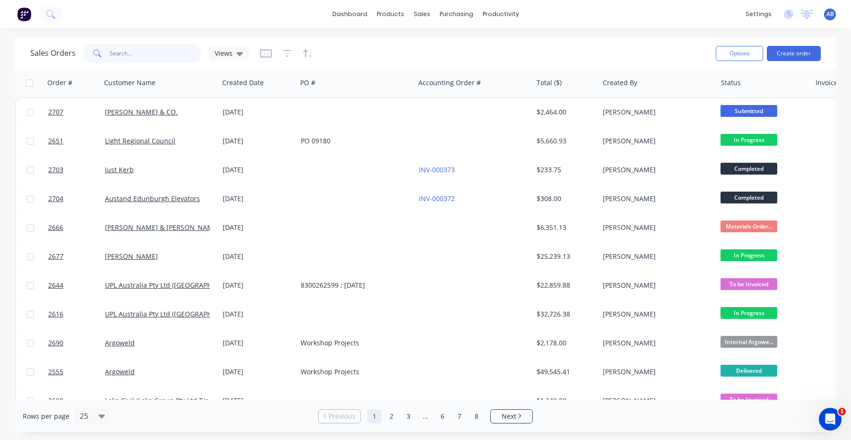
click at [142, 51] on input "text" at bounding box center [156, 53] width 92 height 19
paste input "2698"
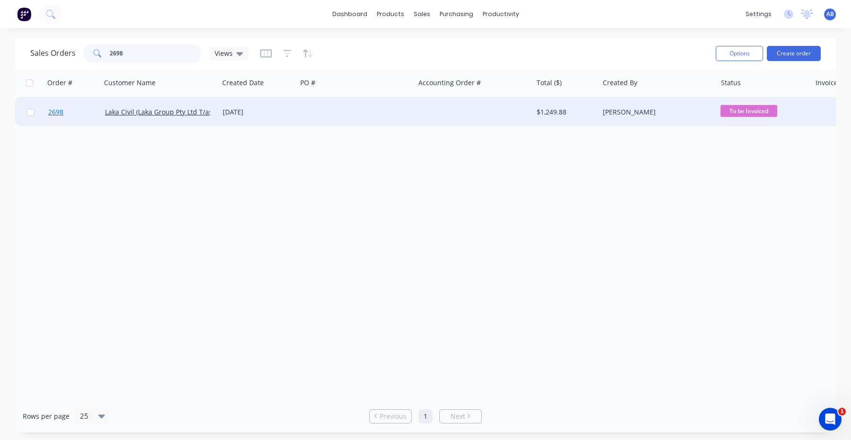
type input "2698"
click at [55, 112] on span "2698" at bounding box center [55, 111] width 15 height 9
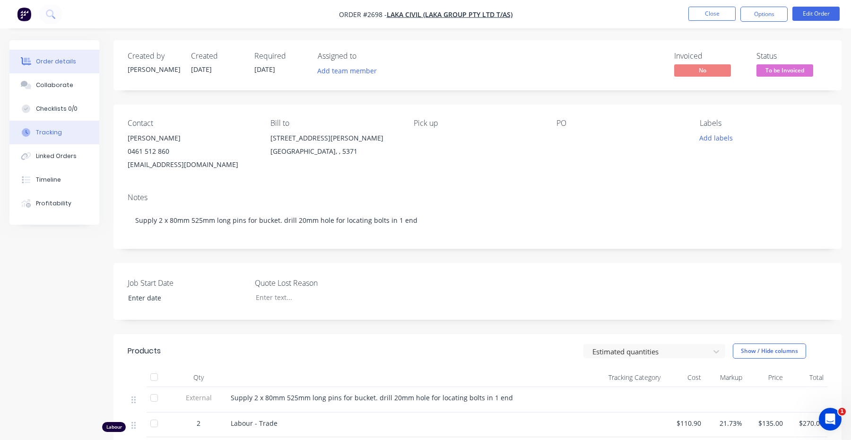
click at [60, 135] on div "Tracking" at bounding box center [49, 132] width 26 height 9
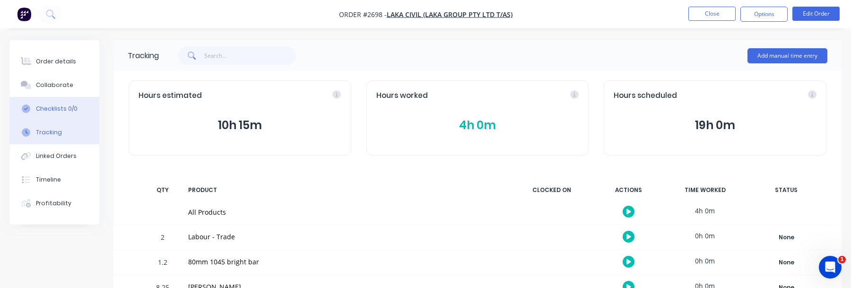
click at [63, 108] on div "Checklists 0/0" at bounding box center [57, 108] width 42 height 9
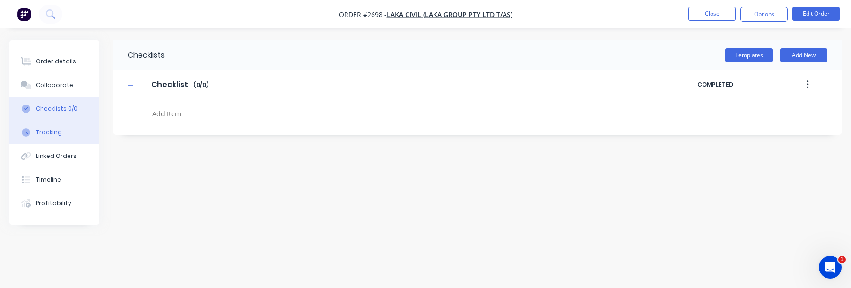
click at [62, 130] on button "Tracking" at bounding box center [54, 133] width 90 height 24
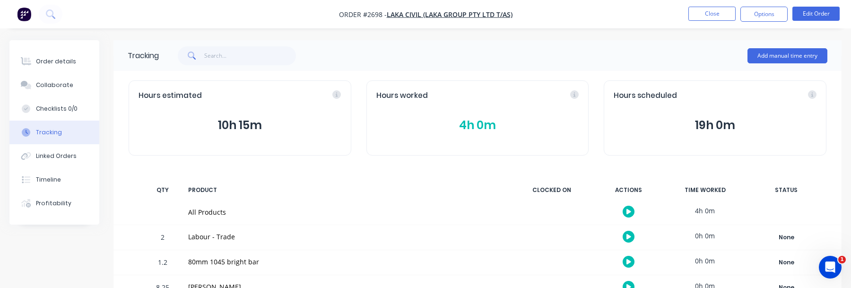
scroll to position [22, 0]
